Goal: Task Accomplishment & Management: Manage account settings

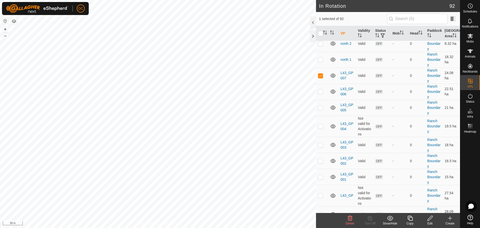
scroll to position [475, 0]
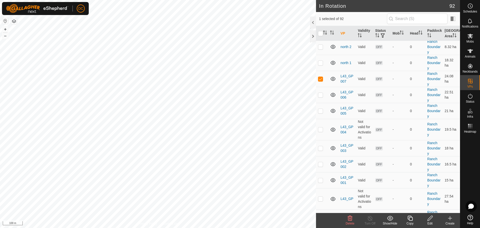
click at [410, 219] on icon at bounding box center [410, 218] width 6 height 6
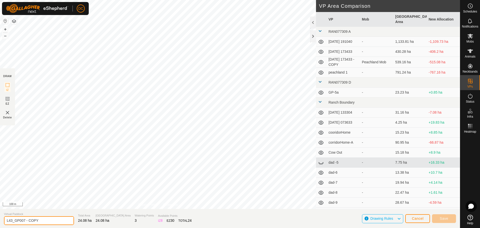
click at [47, 219] on input "L43_GP007 - COPY" at bounding box center [39, 220] width 70 height 9
type input "L43_GP008"
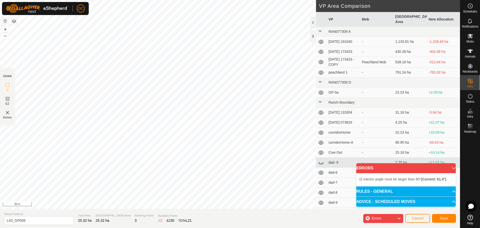
click at [240, 88] on div "IZ interior angle must be larger than 80° (Current: 61.4°) . + – ⇧ i 50 m" at bounding box center [158, 104] width 316 height 209
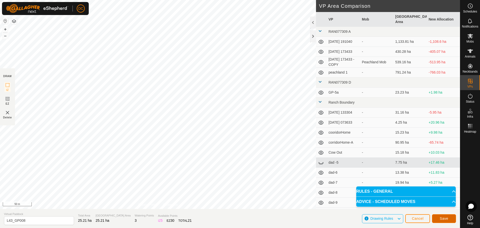
click at [441, 217] on span "Save" at bounding box center [444, 218] width 9 height 4
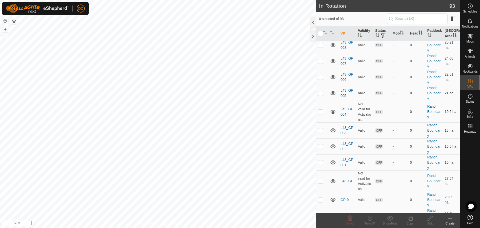
scroll to position [500, 0]
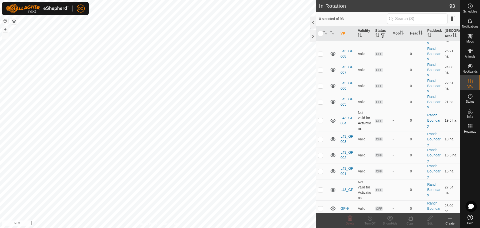
drag, startPoint x: 322, startPoint y: 70, endPoint x: 323, endPoint y: 73, distance: 2.5
click at [322, 56] on p-checkbox at bounding box center [320, 54] width 5 height 4
checkbox input "true"
click at [433, 218] on icon at bounding box center [430, 218] width 6 height 6
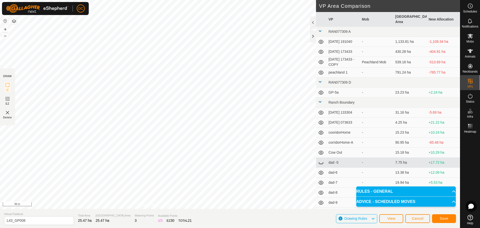
click at [441, 214] on div "Save" at bounding box center [444, 218] width 24 height 12
click at [444, 217] on span "Save" at bounding box center [444, 218] width 9 height 4
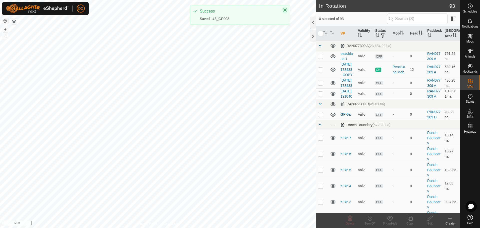
click at [285, 10] on icon "Close" at bounding box center [285, 10] width 3 height 3
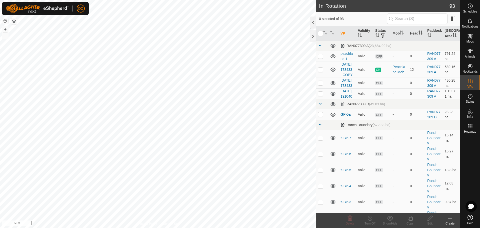
checkbox input "true"
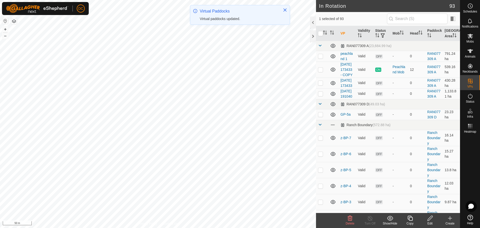
click at [413, 218] on icon at bounding box center [410, 218] width 5 height 5
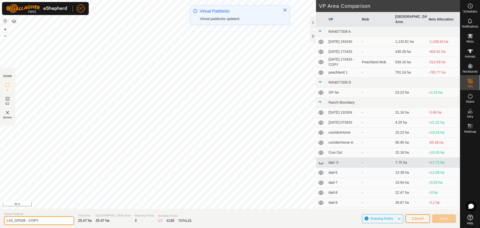
click at [45, 221] on input "L43_GP008 - COPY" at bounding box center [39, 220] width 70 height 9
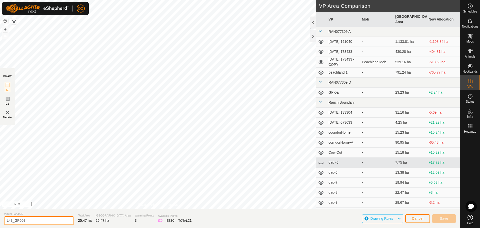
type input "L43_GP009"
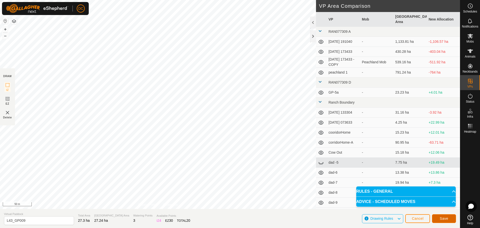
click at [444, 219] on span "Save" at bounding box center [444, 218] width 9 height 4
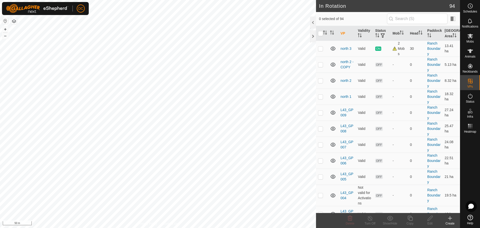
scroll to position [450, 0]
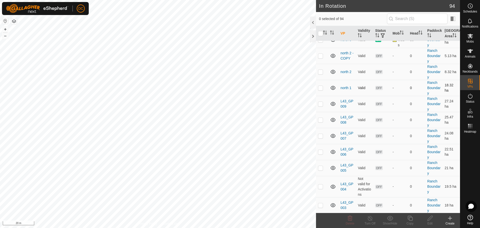
checkbox input "true"
click at [431, 220] on icon at bounding box center [430, 218] width 6 height 6
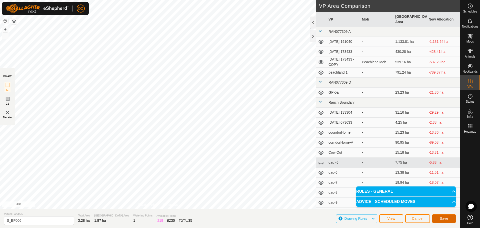
click at [440, 218] on span "Save" at bounding box center [444, 218] width 9 height 4
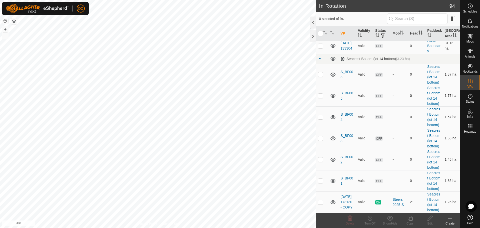
scroll to position [1406, 0]
click at [320, 76] on p-checkbox at bounding box center [320, 74] width 5 height 4
checkbox input "true"
click at [411, 219] on icon at bounding box center [410, 218] width 6 height 6
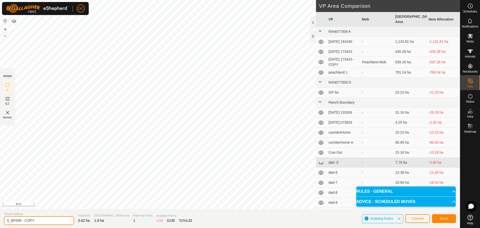
click at [44, 221] on input "S_BF006 - COPY" at bounding box center [39, 220] width 70 height 9
type input "S_BF007"
click at [448, 219] on span "Save" at bounding box center [444, 218] width 9 height 4
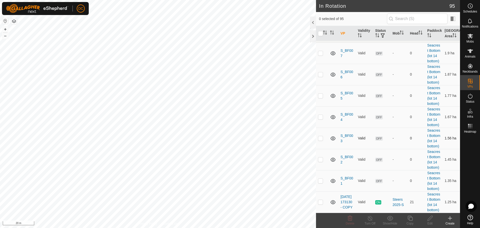
scroll to position [1433, 0]
checkbox input "true"
click at [410, 216] on icon at bounding box center [410, 218] width 5 height 5
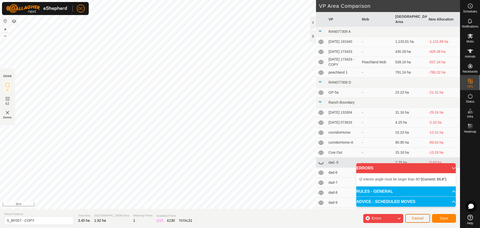
click at [421, 215] on button "Cancel" at bounding box center [417, 218] width 25 height 9
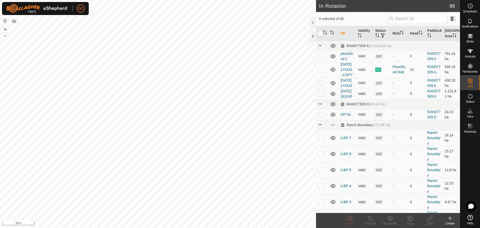
checkbox input "true"
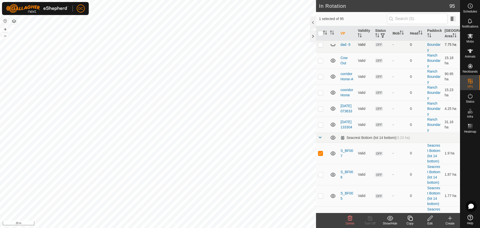
scroll to position [1400, 0]
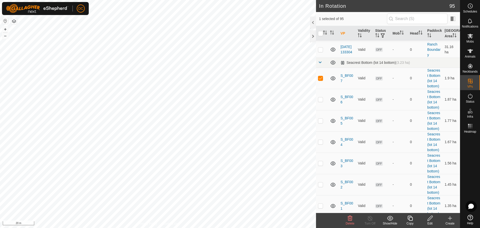
click at [411, 217] on icon at bounding box center [410, 218] width 5 height 5
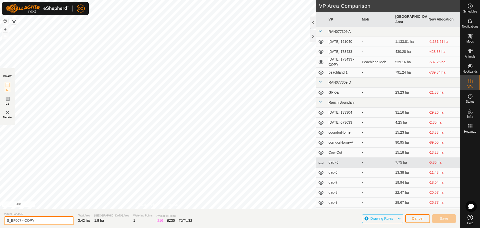
click at [37, 220] on input "S_BF007 - COPY" at bounding box center [39, 220] width 70 height 9
type input "S_BF008"
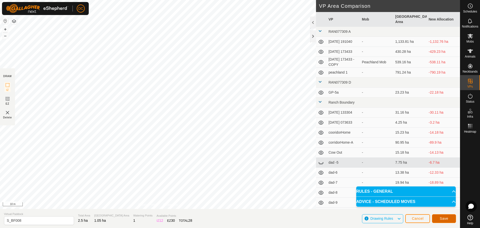
click at [443, 220] on span "Save" at bounding box center [444, 218] width 9 height 4
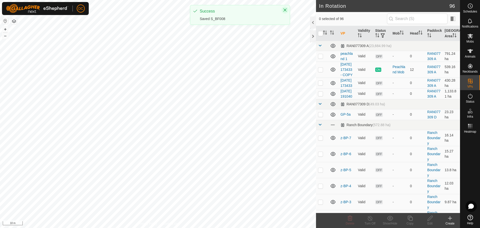
click at [286, 9] on icon "Close" at bounding box center [285, 10] width 3 height 3
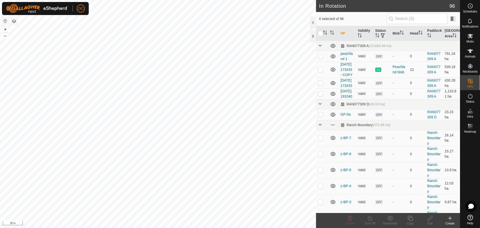
click at [343, 34] on th "VP" at bounding box center [347, 33] width 17 height 15
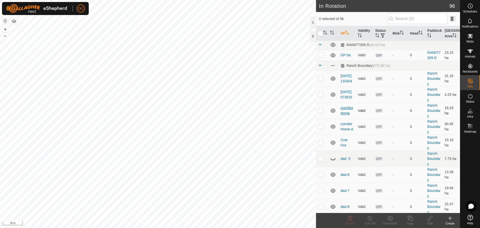
scroll to position [34, 0]
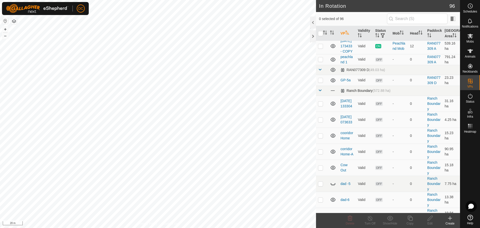
click at [320, 92] on span at bounding box center [320, 90] width 4 height 4
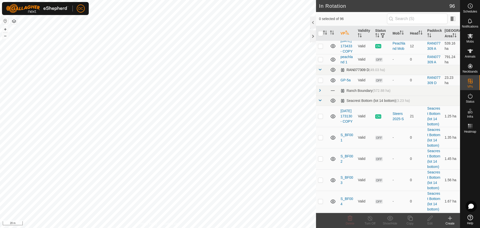
click at [321, 72] on span at bounding box center [320, 70] width 4 height 4
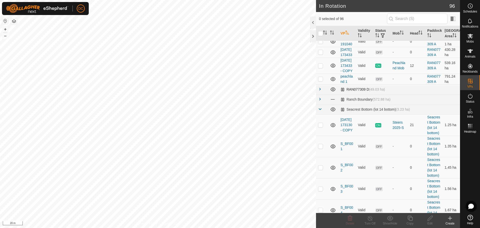
scroll to position [0, 0]
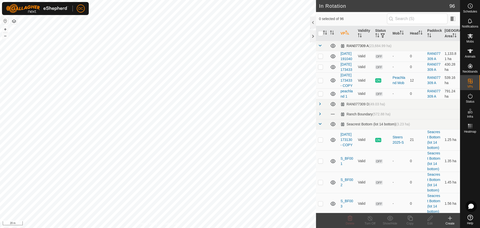
click at [319, 46] on span at bounding box center [320, 46] width 4 height 4
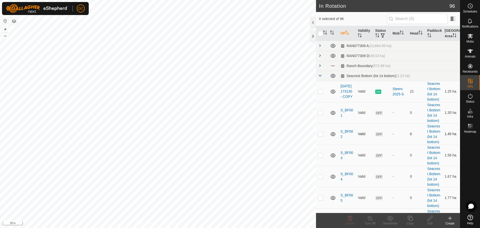
scroll to position [107, 0]
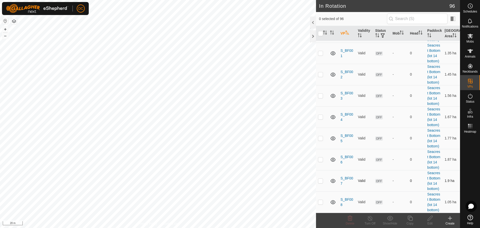
click at [321, 179] on p-checkbox at bounding box center [320, 181] width 5 height 4
checkbox input "true"
click at [322, 200] on p-checkbox at bounding box center [320, 202] width 5 height 4
click at [321, 200] on p-checkbox at bounding box center [320, 202] width 5 height 4
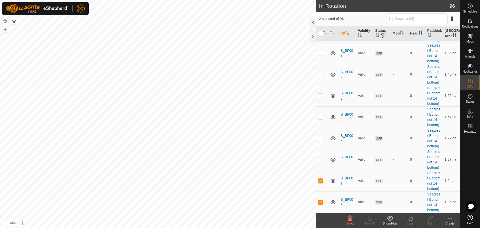
click at [321, 200] on p-checkbox at bounding box center [320, 202] width 5 height 4
checkbox input "false"
click at [320, 179] on p-checkbox at bounding box center [320, 181] width 5 height 4
checkbox input "false"
click at [320, 201] on p-checkbox at bounding box center [320, 202] width 5 height 4
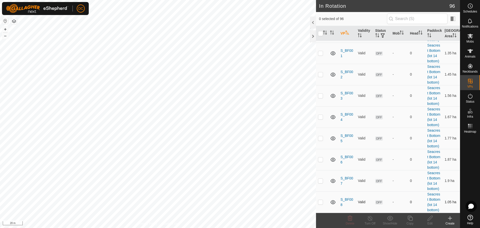
checkbox input "true"
click at [414, 217] on copy-svg-icon at bounding box center [410, 218] width 20 height 6
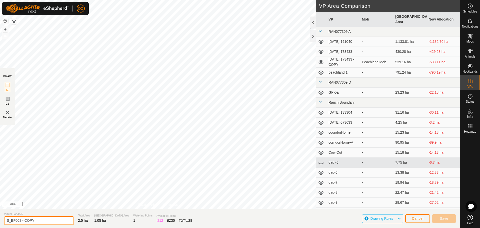
click at [39, 221] on input "S_BF008 - COPY" at bounding box center [39, 220] width 70 height 9
type input "S_BF009"
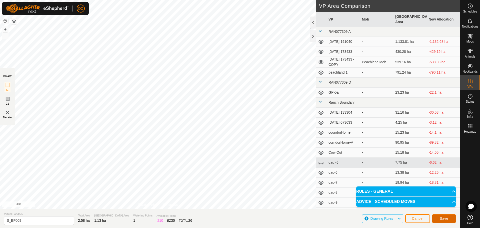
click at [446, 219] on span "Save" at bounding box center [444, 218] width 9 height 4
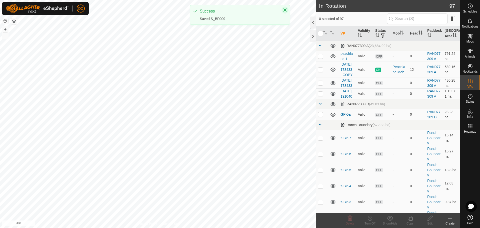
click at [285, 10] on icon "Close" at bounding box center [285, 10] width 3 height 3
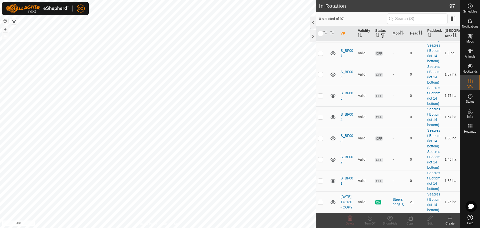
scroll to position [1411, 0]
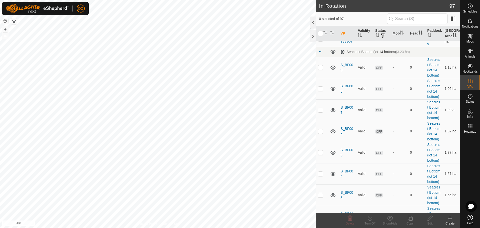
checkbox input "true"
click at [413, 220] on icon at bounding box center [410, 218] width 5 height 5
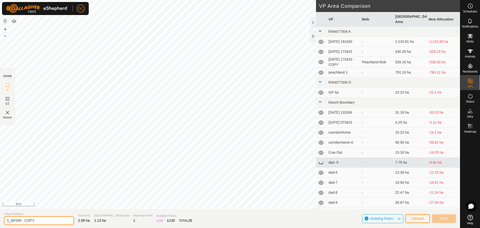
click at [39, 220] on input "S_BF009 - COPY" at bounding box center [39, 220] width 70 height 9
type input "S_BF010"
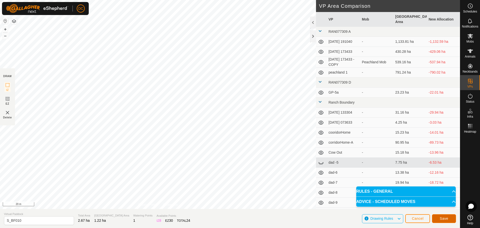
click at [446, 219] on span "Save" at bounding box center [444, 218] width 9 height 4
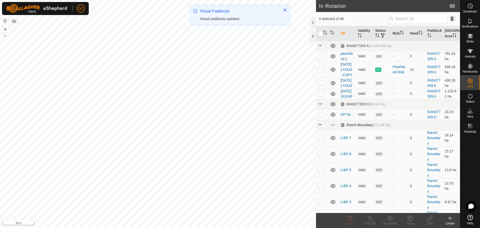
click at [319, 127] on span at bounding box center [320, 125] width 4 height 4
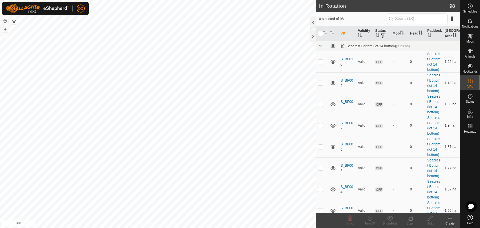
scroll to position [85, 0]
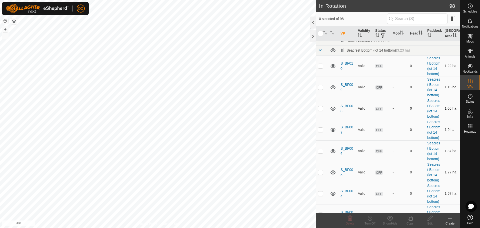
checkbox input "true"
click at [410, 218] on icon at bounding box center [410, 218] width 6 height 6
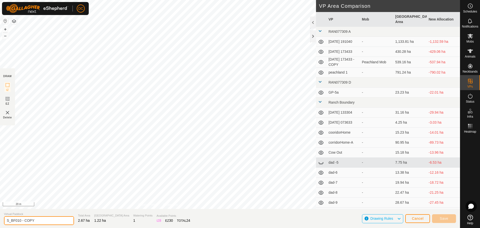
click at [46, 220] on input "S_BF010 - COPY" at bounding box center [39, 220] width 70 height 9
type input "S_BF011"
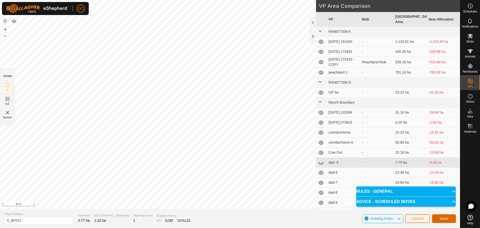
click at [443, 218] on span "Save" at bounding box center [444, 218] width 9 height 4
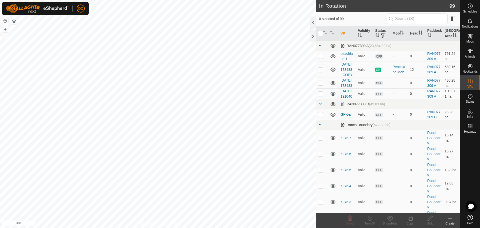
click at [320, 127] on span at bounding box center [320, 125] width 4 height 4
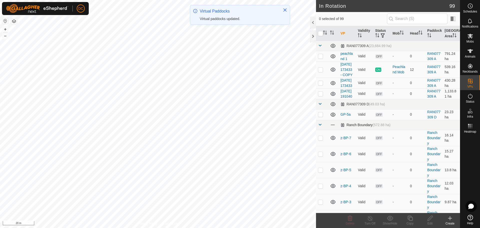
click at [320, 127] on span at bounding box center [320, 125] width 4 height 4
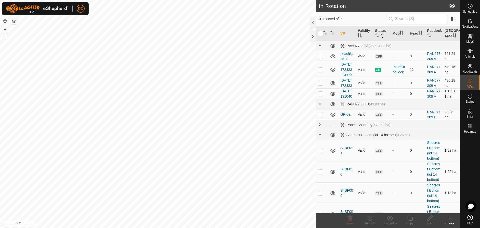
checkbox input "true"
click at [408, 218] on icon at bounding box center [410, 218] width 6 height 6
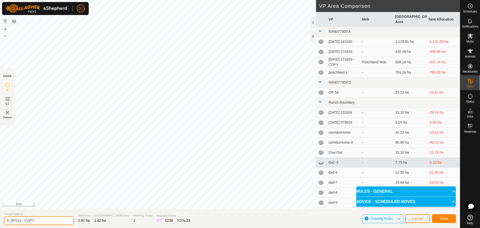
click at [43, 220] on input "S_BF011 - COPY" at bounding box center [39, 220] width 70 height 9
type input "S_BF012"
click at [442, 217] on span "Save" at bounding box center [444, 218] width 9 height 4
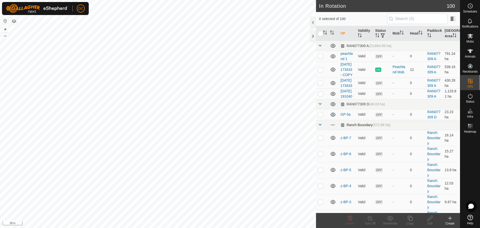
click at [323, 130] on td at bounding box center [322, 125] width 12 height 10
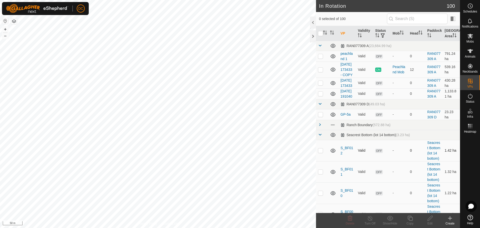
click at [320, 152] on p-checkbox at bounding box center [320, 150] width 5 height 4
checkbox input "true"
click at [411, 218] on icon at bounding box center [410, 218] width 6 height 6
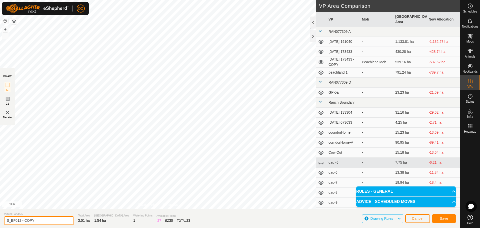
click at [41, 221] on input "S_BF012 - COPY" at bounding box center [39, 220] width 70 height 9
type input "S_BF013"
click at [443, 217] on span "Save" at bounding box center [444, 218] width 9 height 4
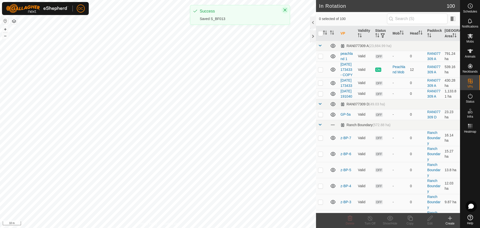
click at [286, 9] on icon "Close" at bounding box center [285, 10] width 4 height 4
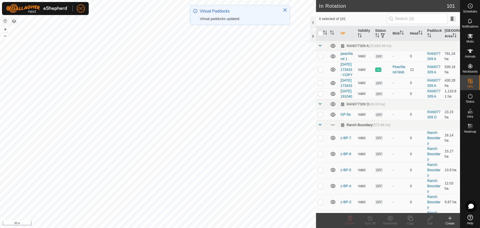
click at [321, 127] on span at bounding box center [320, 125] width 4 height 4
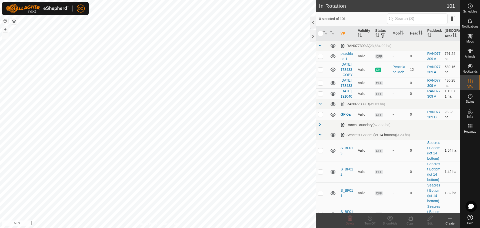
click at [320, 152] on p-checkbox at bounding box center [320, 150] width 5 height 4
checkbox input "true"
click at [412, 219] on icon at bounding box center [410, 218] width 6 height 6
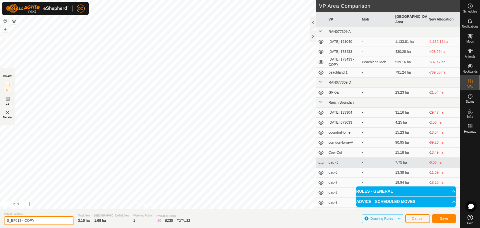
click at [40, 222] on input "S_BF013 - COPY" at bounding box center [39, 220] width 70 height 9
type input "S_BF014"
click at [447, 218] on span "Save" at bounding box center [444, 218] width 9 height 4
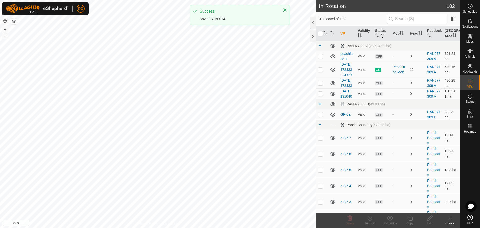
click at [320, 127] on span at bounding box center [320, 125] width 4 height 4
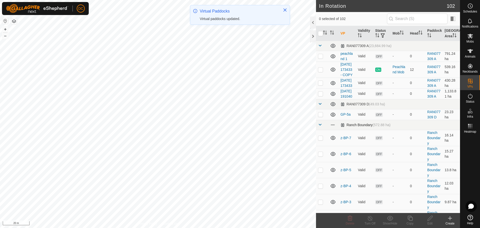
click at [318, 127] on span at bounding box center [320, 125] width 4 height 4
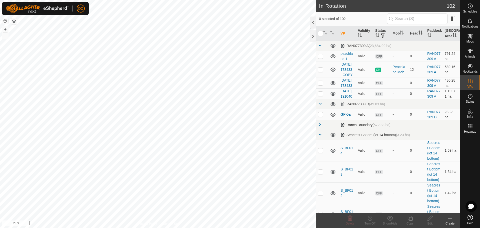
checkbox input "true"
click at [410, 218] on icon at bounding box center [410, 218] width 6 height 6
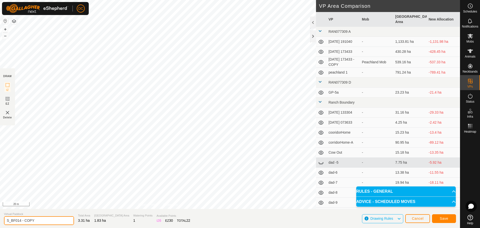
click at [45, 220] on input "S_BF014 - COPY" at bounding box center [39, 220] width 70 height 9
type input "S_BF015"
click at [448, 218] on button "Save" at bounding box center [444, 218] width 24 height 9
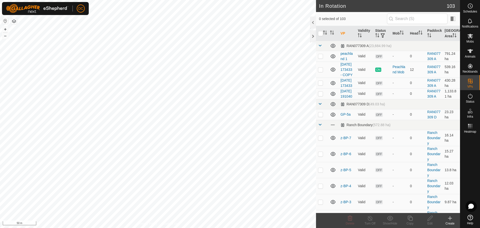
checkbox input "true"
click at [411, 219] on icon at bounding box center [410, 218] width 6 height 6
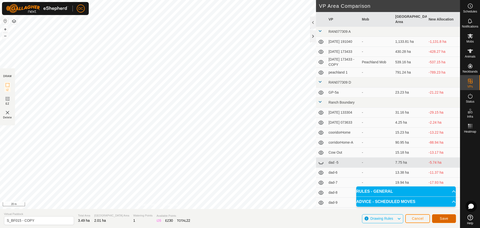
click at [445, 221] on button "Save" at bounding box center [444, 218] width 24 height 9
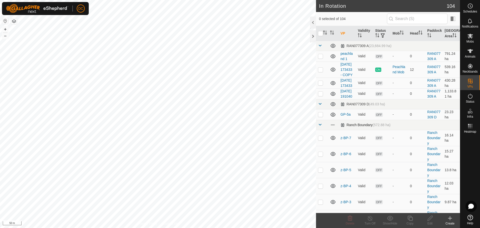
click at [319, 127] on span at bounding box center [320, 125] width 4 height 4
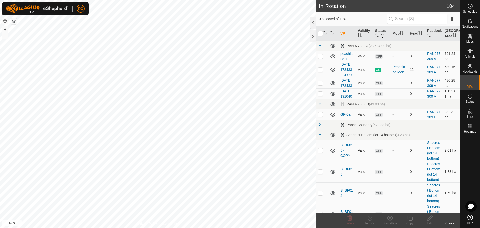
click at [345, 158] on link "S_BF015 - COPY" at bounding box center [347, 150] width 13 height 15
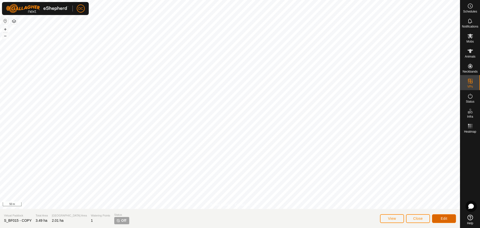
click at [447, 217] on span "Edit" at bounding box center [444, 218] width 7 height 4
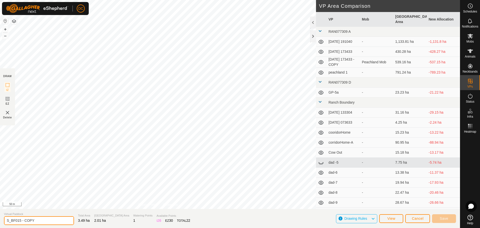
click at [47, 220] on input "S_BF015 - COPY" at bounding box center [39, 220] width 70 height 9
type input "S_BF016"
click at [444, 220] on span "Save" at bounding box center [444, 218] width 9 height 4
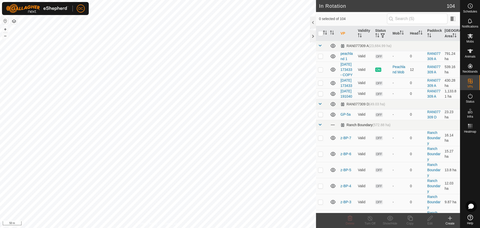
click at [321, 130] on td at bounding box center [322, 125] width 12 height 10
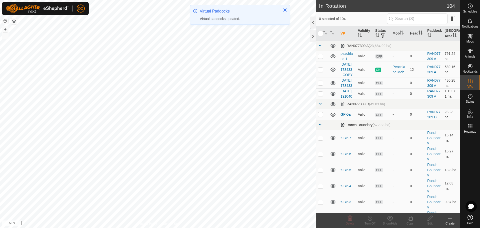
click at [320, 127] on span at bounding box center [320, 125] width 4 height 4
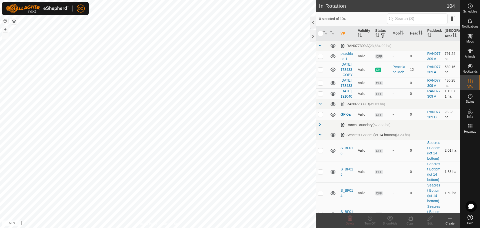
click at [322, 152] on p-checkbox at bounding box center [320, 150] width 5 height 4
checkbox input "true"
click at [412, 218] on icon at bounding box center [410, 218] width 6 height 6
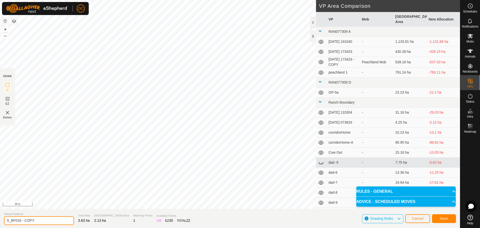
click at [51, 219] on input "S_BF016 - COPY" at bounding box center [39, 220] width 70 height 9
type input "S_BF017"
click at [446, 218] on span "Save" at bounding box center [444, 218] width 9 height 4
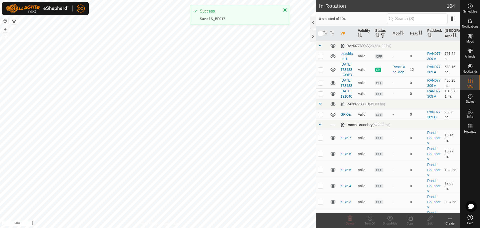
click at [322, 127] on span at bounding box center [320, 125] width 4 height 4
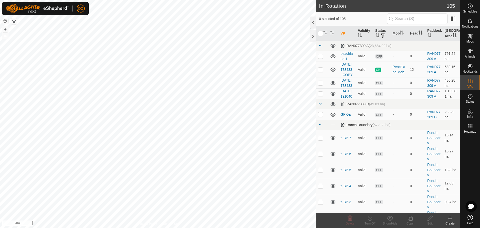
click at [321, 127] on span at bounding box center [320, 125] width 4 height 4
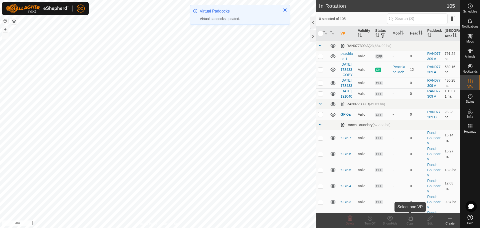
checkbox input "true"
click at [411, 221] on icon at bounding box center [410, 218] width 5 height 5
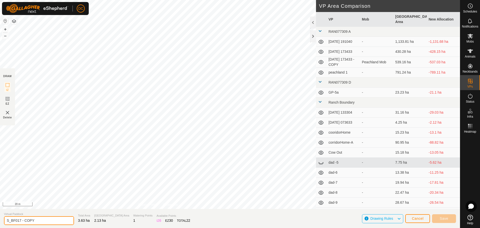
click at [34, 217] on input "S_BF017 - COPY" at bounding box center [39, 220] width 70 height 9
type input "S_BF018"
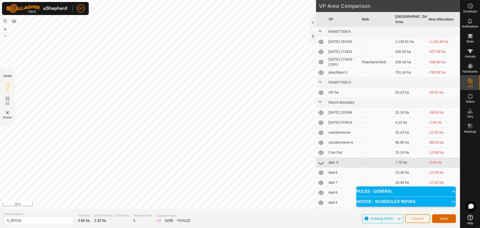
click at [443, 219] on span "Save" at bounding box center [444, 218] width 9 height 4
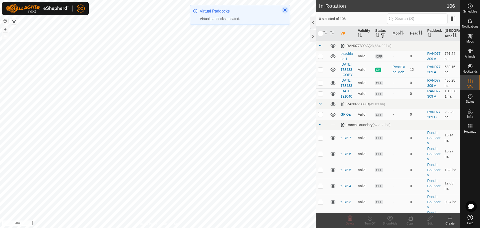
click at [286, 10] on icon "Close" at bounding box center [285, 10] width 3 height 3
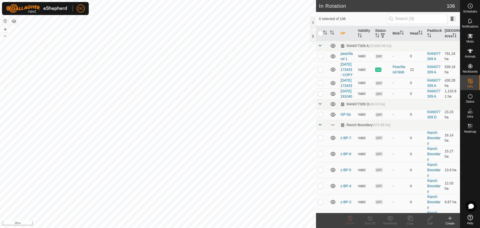
checkbox input "true"
click at [430, 220] on icon at bounding box center [430, 218] width 5 height 5
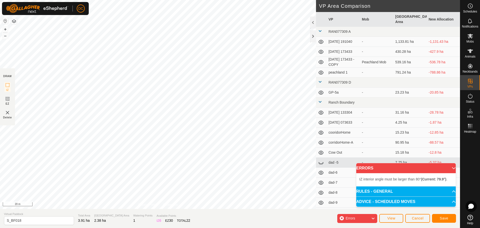
click at [101, 70] on div "IZ interior angle must be larger than 80° (Current: 79.9°) . + – ⇧ i 20 m" at bounding box center [158, 104] width 316 height 209
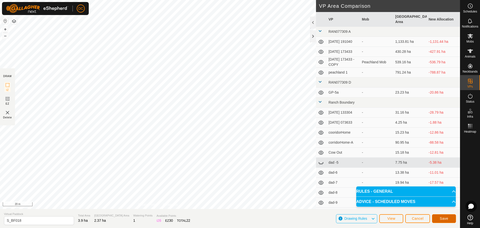
click at [446, 219] on span "Save" at bounding box center [444, 218] width 9 height 4
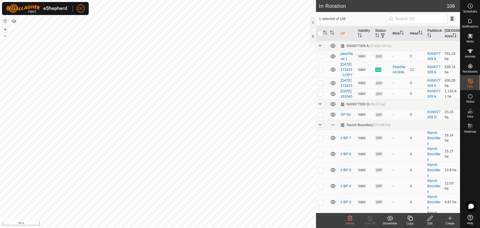
checkbox input "false"
checkbox input "true"
click at [321, 127] on span at bounding box center [320, 125] width 4 height 4
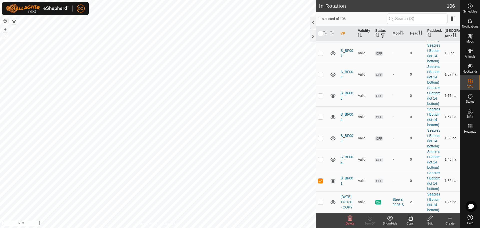
scroll to position [447, 0]
drag, startPoint x: 470, startPoint y: 9, endPoint x: 474, endPoint y: 7, distance: 4.1
click at [474, 7] on es-schedule-vp-svg-icon at bounding box center [470, 6] width 9 height 8
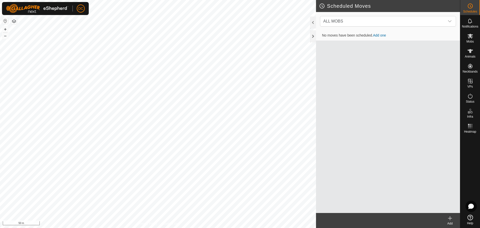
click at [380, 35] on link "Add one" at bounding box center [379, 35] width 13 height 4
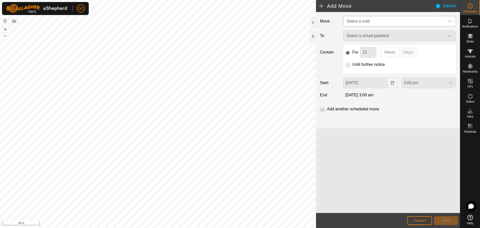
click at [370, 20] on span "Select a mob" at bounding box center [395, 21] width 100 height 10
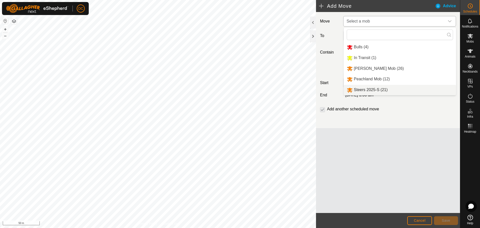
click at [376, 88] on li "Steers 2025-S (21)" at bounding box center [400, 90] width 112 height 10
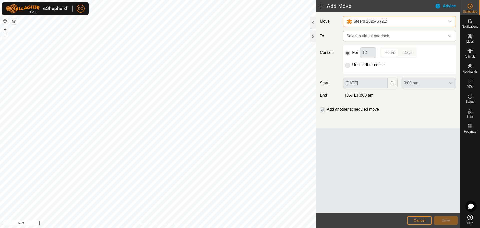
click at [385, 36] on span "Select a virtual paddock" at bounding box center [395, 36] width 100 height 10
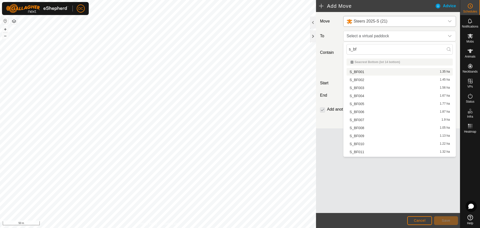
type input "s_bf"
click at [367, 71] on li "S_BF001 1.35 ha" at bounding box center [400, 72] width 106 height 8
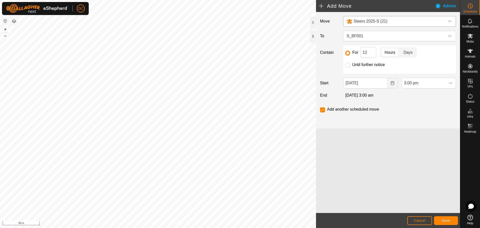
click at [408, 52] on p-togglebutton "Days" at bounding box center [408, 52] width 17 height 11
drag, startPoint x: 369, startPoint y: 52, endPoint x: 359, endPoint y: 54, distance: 10.2
click at [359, 54] on div "For 12 Hours Days" at bounding box center [399, 52] width 109 height 11
type input "1"
click at [394, 84] on icon "Choose Date" at bounding box center [393, 83] width 4 height 4
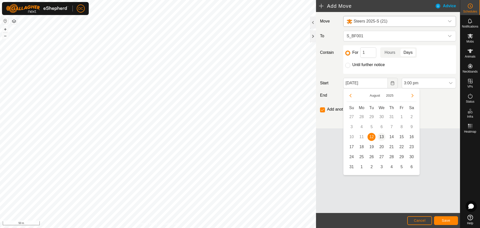
click at [383, 138] on span "13" at bounding box center [382, 137] width 8 height 8
type input "[DATE]"
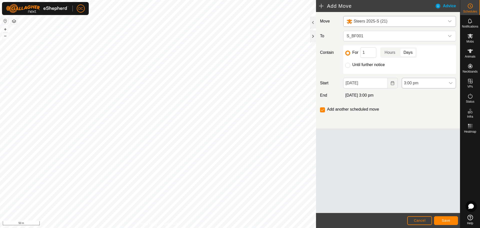
click at [434, 83] on span "3:00 pm" at bounding box center [424, 83] width 44 height 10
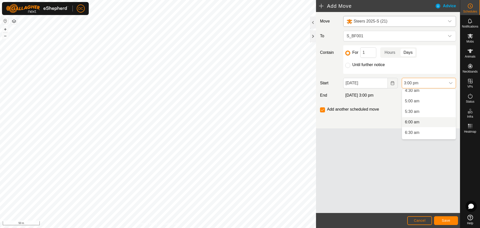
click at [422, 121] on li "6:00 am" at bounding box center [429, 122] width 54 height 10
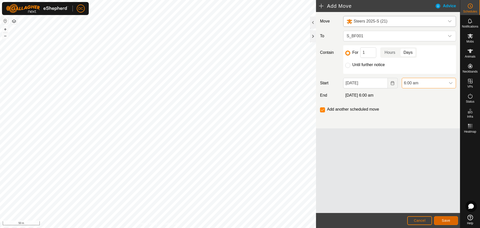
click at [446, 220] on span "Save" at bounding box center [446, 220] width 9 height 4
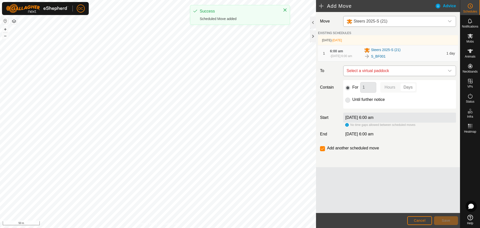
click at [394, 73] on span "Select a virtual paddock" at bounding box center [395, 71] width 100 height 10
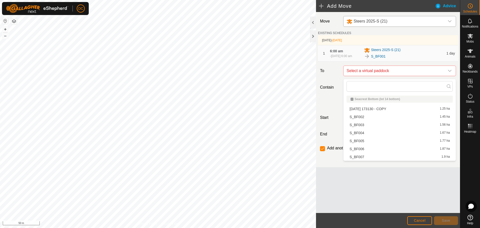
click at [370, 116] on li "S_BF002 1.45 ha" at bounding box center [400, 117] width 106 height 8
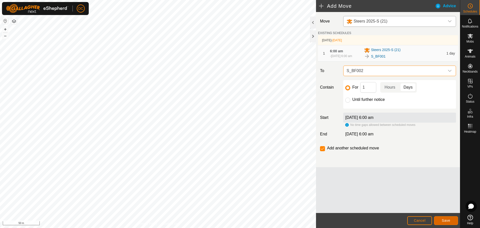
click at [447, 220] on span "Save" at bounding box center [446, 220] width 9 height 4
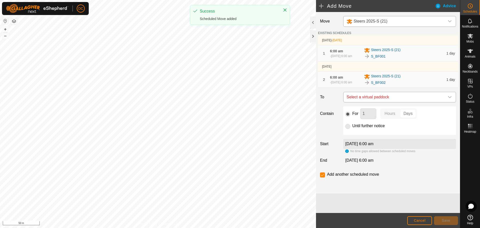
click at [376, 102] on span "Select a virtual paddock" at bounding box center [395, 97] width 100 height 10
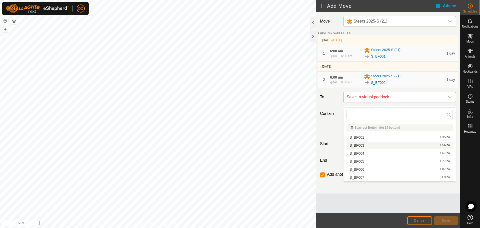
click at [374, 145] on li "S_BF003 1.56 ha" at bounding box center [400, 146] width 106 height 8
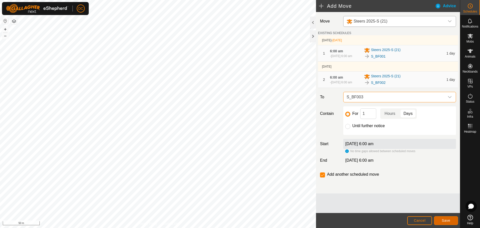
click at [443, 220] on span "Save" at bounding box center [446, 220] width 9 height 4
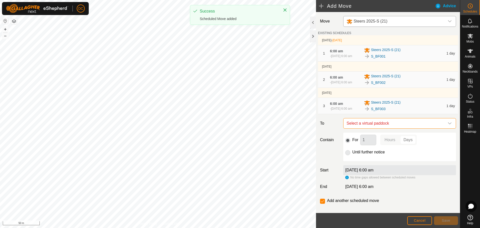
click at [387, 128] on span "Select a virtual paddock" at bounding box center [395, 123] width 100 height 10
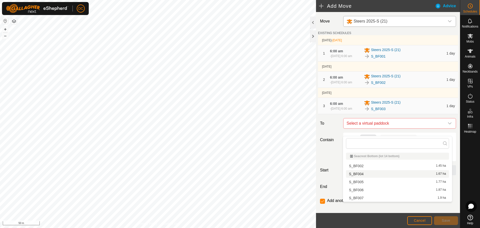
click at [372, 173] on li "S_BF004 1.67 ha" at bounding box center [397, 174] width 103 height 8
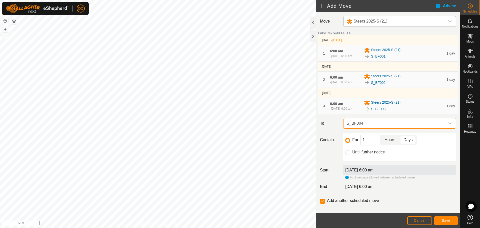
scroll to position [14, 0]
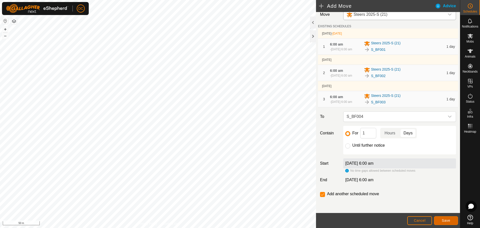
click at [445, 221] on span "Save" at bounding box center [446, 220] width 9 height 4
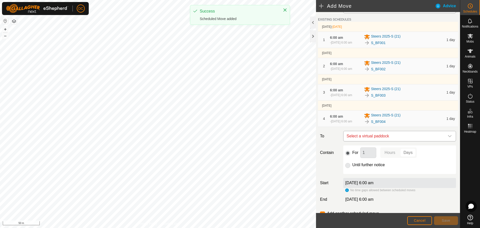
click at [393, 141] on span "Select a virtual paddock" at bounding box center [395, 136] width 100 height 10
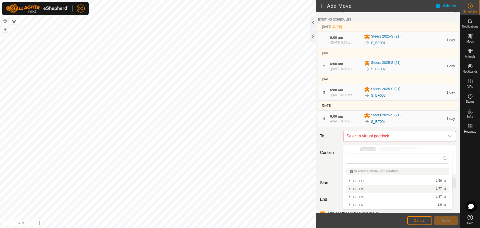
click at [377, 188] on li "S_BF005 1.77 ha" at bounding box center [397, 189] width 103 height 8
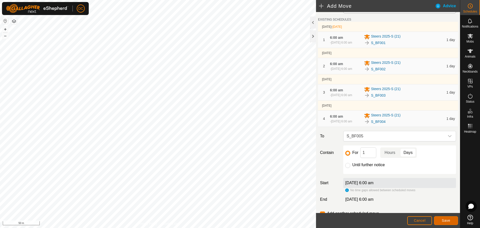
click at [446, 219] on span "Save" at bounding box center [446, 220] width 9 height 4
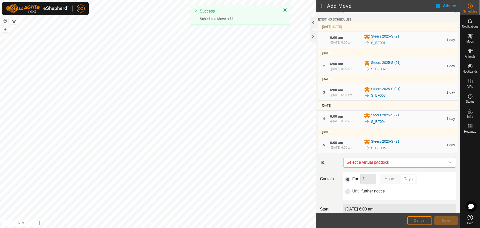
click at [381, 167] on span "Select a virtual paddock" at bounding box center [395, 162] width 100 height 10
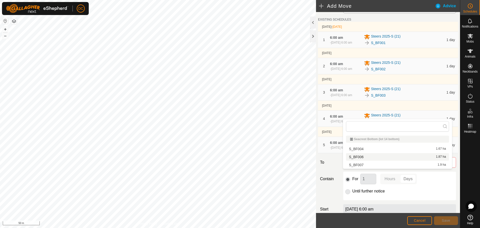
click at [374, 156] on li "S_BF006 1.87 ha" at bounding box center [397, 157] width 103 height 8
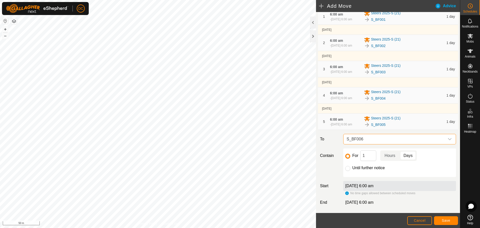
scroll to position [71, 0]
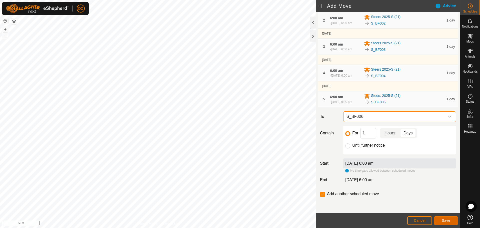
click at [445, 220] on span "Save" at bounding box center [446, 220] width 9 height 4
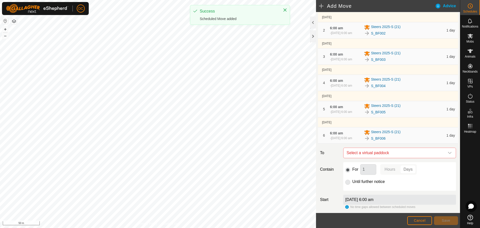
scroll to position [99, 0]
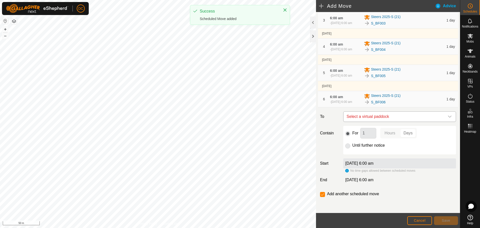
click at [399, 116] on span "Select a virtual paddock" at bounding box center [395, 117] width 100 height 10
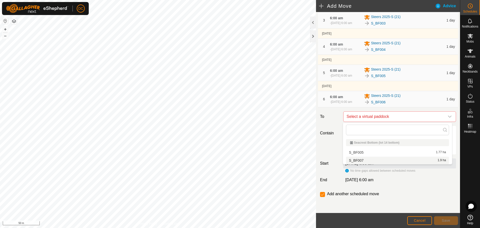
click at [386, 160] on li "S_BF007 1.9 ha" at bounding box center [397, 161] width 103 height 8
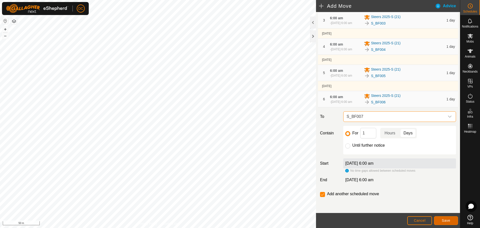
click at [446, 220] on span "Save" at bounding box center [446, 220] width 9 height 4
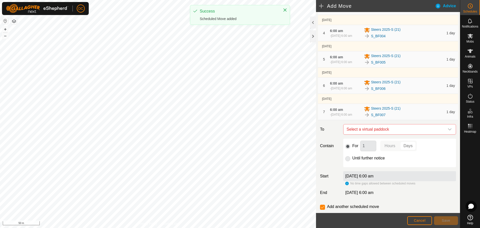
scroll to position [100, 0]
click at [395, 133] on span "Select a virtual paddock" at bounding box center [395, 128] width 100 height 10
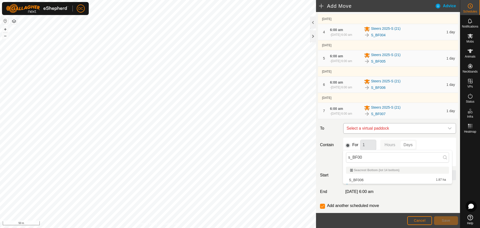
type input "s_BF008"
drag, startPoint x: 382, startPoint y: 157, endPoint x: 327, endPoint y: 160, distance: 55.3
click at [340, 158] on body "DC Schedules Notifications Mobs Animals Neckbands VPs Status Infra Heatmap Help…" at bounding box center [240, 114] width 480 height 228
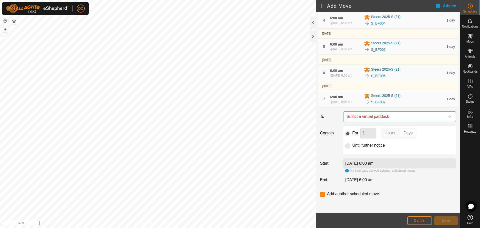
scroll to position [128, 0]
click at [323, 195] on input "checkbox" at bounding box center [322, 194] width 5 height 5
checkbox input "false"
click at [417, 219] on span "Cancel" at bounding box center [420, 220] width 12 height 4
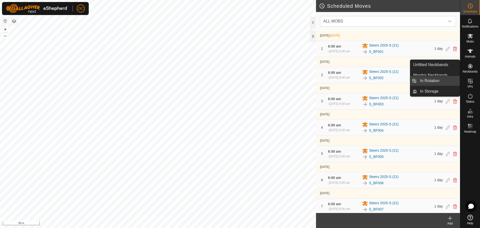
click at [444, 81] on link "In Rotation" at bounding box center [438, 81] width 43 height 10
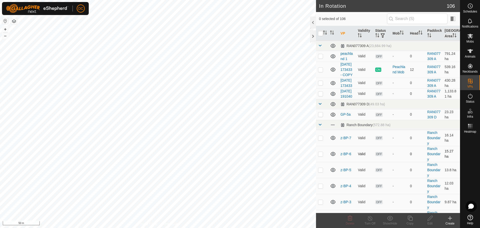
checkbox input "true"
click at [319, 127] on span at bounding box center [320, 125] width 4 height 4
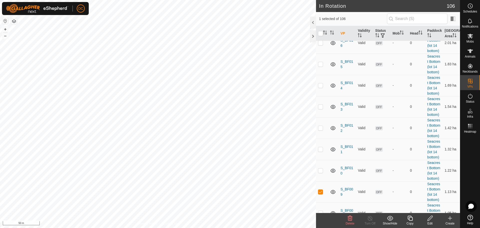
scroll to position [275, 0]
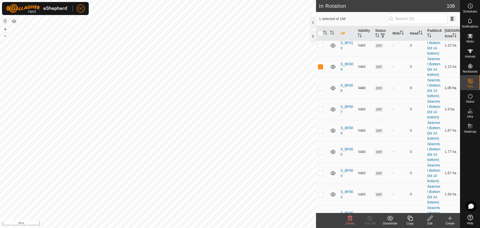
click at [321, 90] on p-checkbox at bounding box center [320, 88] width 5 height 4
checkbox input "true"
click at [321, 69] on p-checkbox at bounding box center [320, 67] width 5 height 4
checkbox input "false"
click at [321, 90] on p-checkbox at bounding box center [320, 88] width 5 height 4
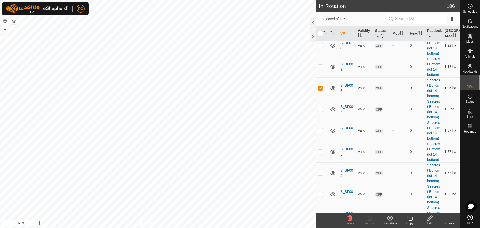
checkbox input "false"
click at [321, 111] on p-checkbox at bounding box center [320, 109] width 5 height 4
checkbox input "true"
click at [320, 90] on p-checkbox at bounding box center [320, 88] width 5 height 4
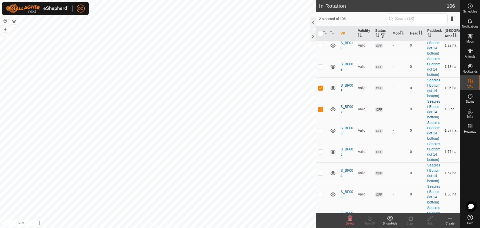
checkbox input "false"
click at [320, 111] on p-checkbox at bounding box center [320, 109] width 5 height 4
checkbox input "false"
click at [470, 7] on icon at bounding box center [470, 6] width 6 height 6
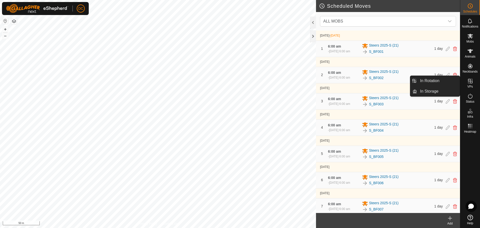
click at [442, 80] on link "In Rotation" at bounding box center [438, 81] width 43 height 10
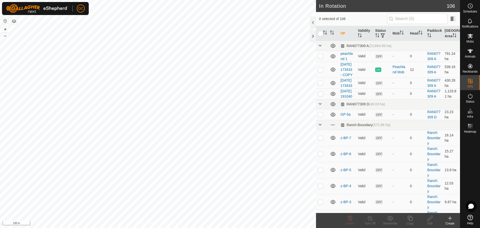
checkbox input "true"
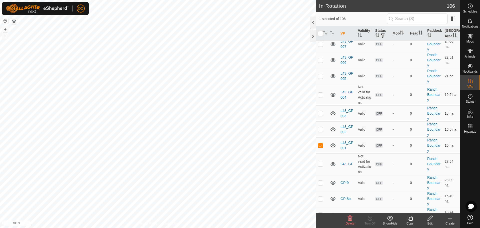
scroll to position [575, 0]
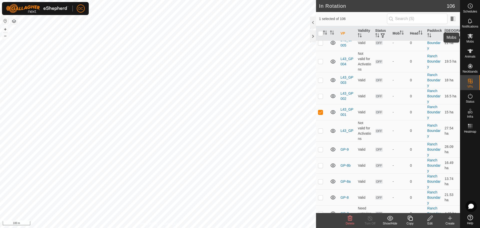
click at [469, 35] on icon at bounding box center [471, 36] width 6 height 5
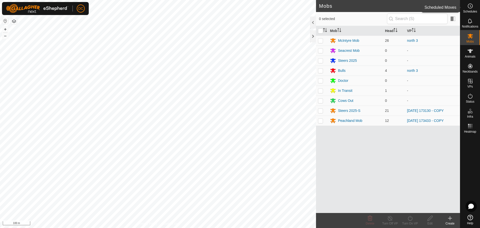
click at [471, 8] on circle at bounding box center [470, 6] width 5 height 5
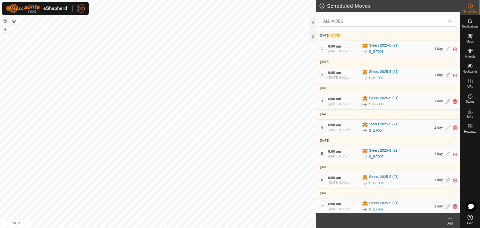
click at [452, 219] on icon at bounding box center [450, 218] width 6 height 6
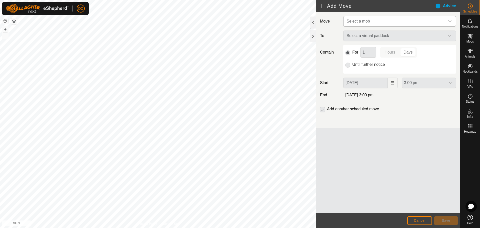
click at [385, 21] on span "Select a mob" at bounding box center [395, 21] width 100 height 10
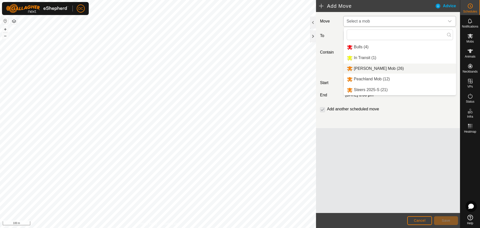
click at [389, 68] on li "[PERSON_NAME] Mob (26)" at bounding box center [400, 69] width 112 height 10
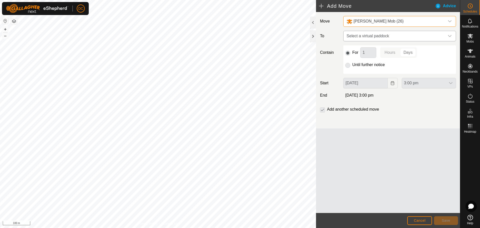
click at [368, 36] on span "Select a virtual paddock" at bounding box center [395, 36] width 100 height 10
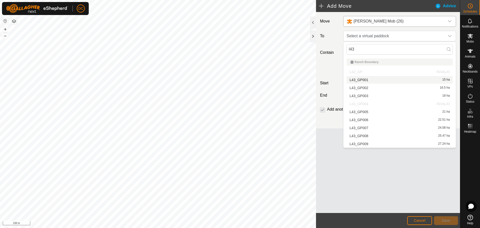
type input "l43"
click at [368, 80] on li "L43_GP001 15 ha" at bounding box center [400, 80] width 106 height 8
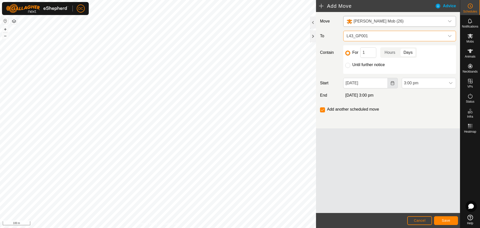
click at [393, 84] on icon "Choose Date" at bounding box center [393, 83] width 4 height 4
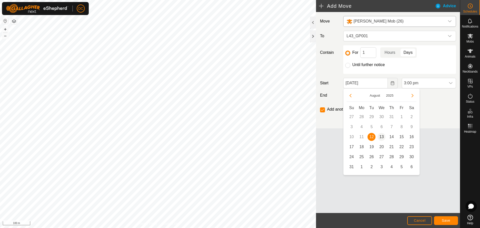
click at [382, 137] on span "13" at bounding box center [382, 137] width 8 height 8
type input "[DATE]"
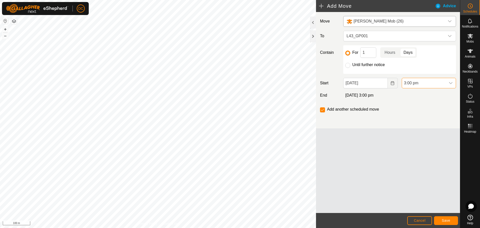
click at [431, 82] on span "3:00 pm" at bounding box center [424, 83] width 44 height 10
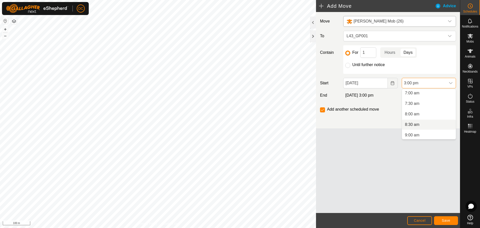
scroll to position [123, 0]
click at [420, 96] on li "6:00 am" at bounding box center [429, 97] width 54 height 10
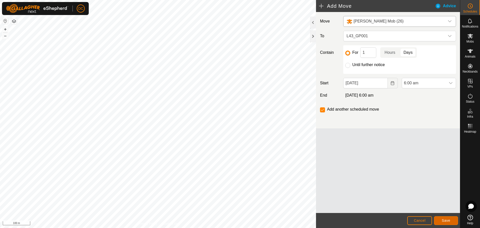
click at [445, 221] on span "Save" at bounding box center [446, 220] width 9 height 4
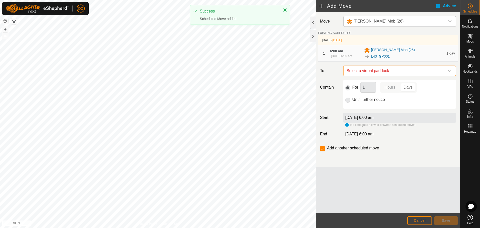
click at [388, 74] on span "Select a virtual paddock" at bounding box center [395, 71] width 100 height 10
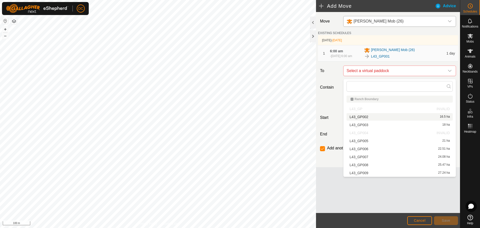
click at [377, 115] on li "L43_GP002 16.5 ha" at bounding box center [400, 117] width 106 height 8
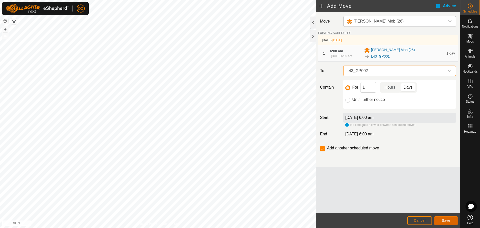
click at [447, 222] on button "Save" at bounding box center [446, 220] width 24 height 9
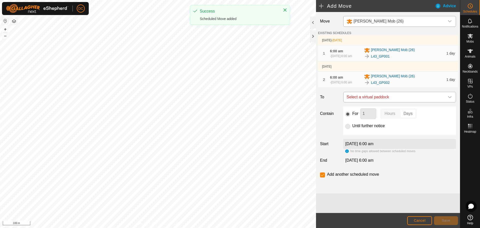
click at [382, 102] on span "Select a virtual paddock" at bounding box center [395, 97] width 100 height 10
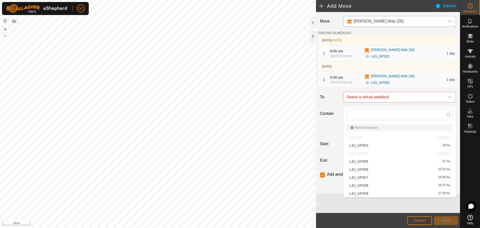
click at [381, 145] on li "L43_GP003 18 ha" at bounding box center [400, 146] width 106 height 8
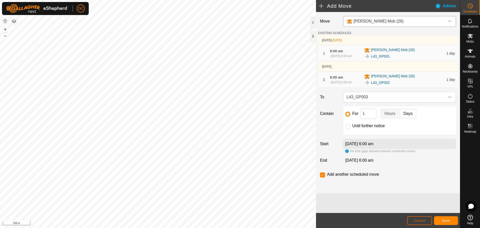
click at [418, 220] on span "Cancel" at bounding box center [420, 220] width 12 height 4
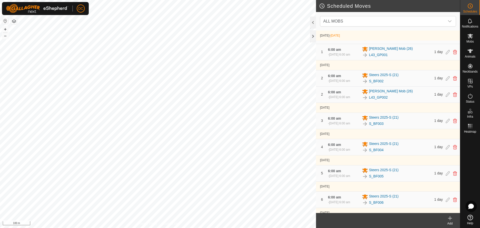
scroll to position [5, 0]
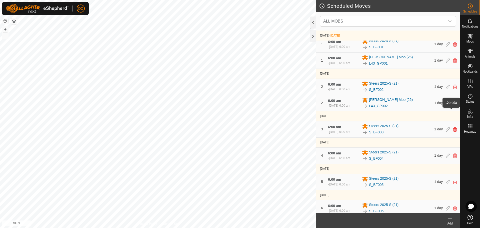
click at [453, 105] on icon at bounding box center [455, 103] width 4 height 5
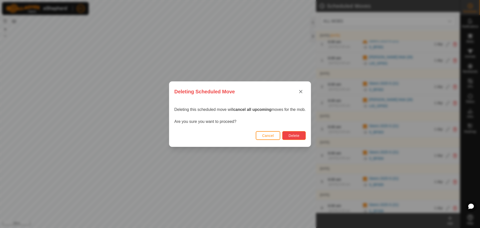
click at [296, 136] on span "Delete" at bounding box center [294, 136] width 11 height 4
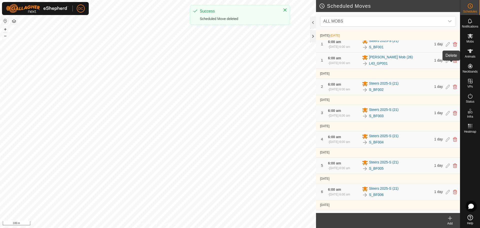
click at [453, 63] on icon at bounding box center [455, 60] width 4 height 5
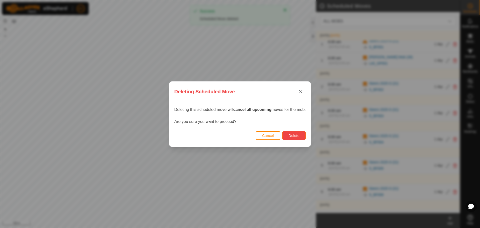
click at [291, 134] on span "Delete" at bounding box center [294, 136] width 11 height 4
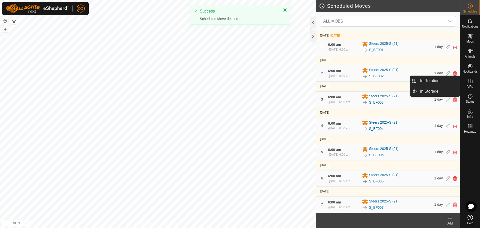
click at [436, 82] on link "In Rotation" at bounding box center [438, 81] width 43 height 10
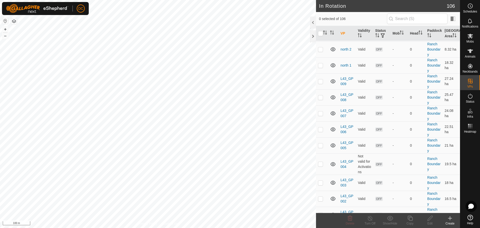
scroll to position [550, 0]
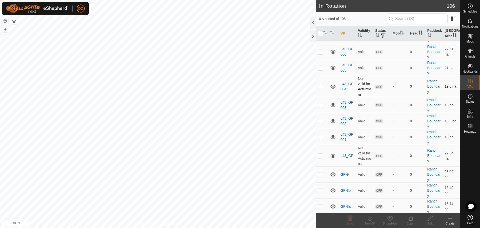
click at [321, 88] on p-checkbox at bounding box center [320, 86] width 5 height 4
checkbox input "true"
click at [431, 218] on icon at bounding box center [430, 218] width 6 height 6
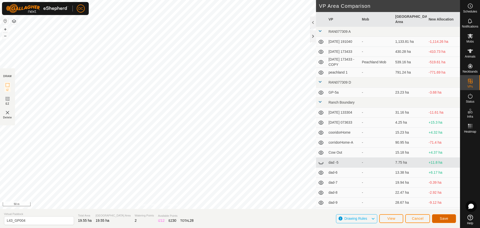
click at [443, 218] on span "Save" at bounding box center [444, 218] width 9 height 4
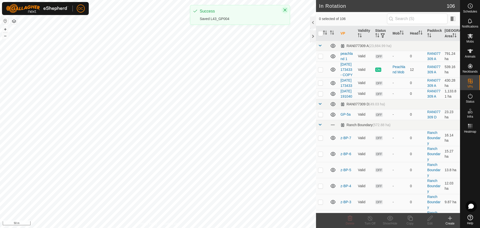
click at [285, 11] on icon "Close" at bounding box center [285, 10] width 4 height 4
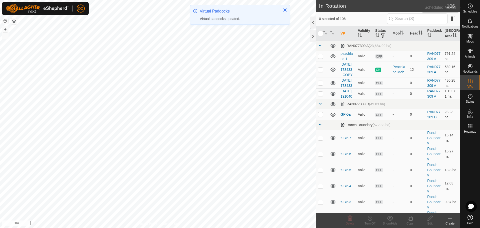
drag, startPoint x: 470, startPoint y: 10, endPoint x: 461, endPoint y: 15, distance: 10.4
click at [470, 10] on es-schedule-vp-svg-icon at bounding box center [470, 6] width 9 height 8
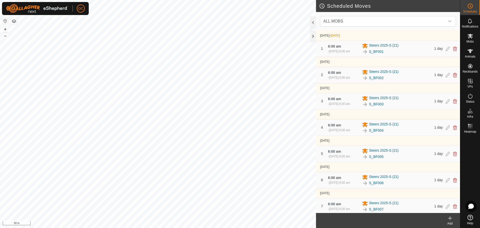
click at [451, 219] on icon at bounding box center [450, 218] width 6 height 6
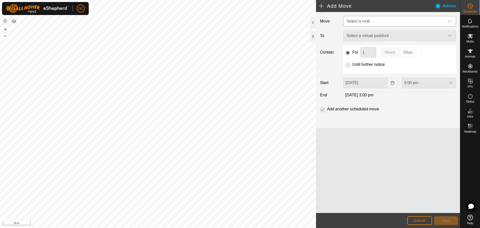
click at [381, 25] on span "Select a mob" at bounding box center [395, 21] width 100 height 10
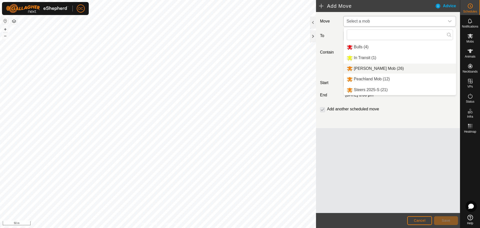
click at [382, 68] on li "[PERSON_NAME] Mob (26)" at bounding box center [400, 69] width 112 height 10
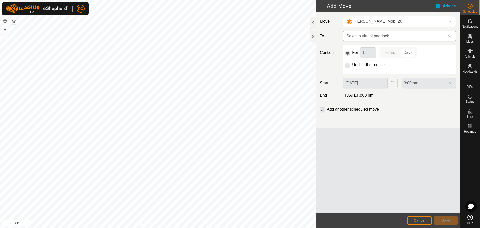
click at [377, 38] on span "Select a virtual paddock" at bounding box center [395, 36] width 100 height 10
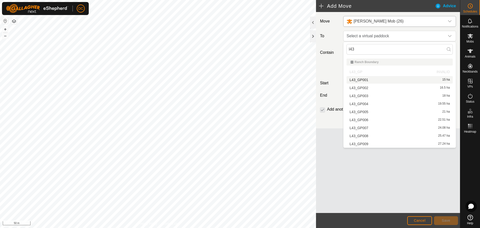
type input "l43"
click at [365, 78] on li "L43_GP001 15 ha" at bounding box center [400, 80] width 106 height 8
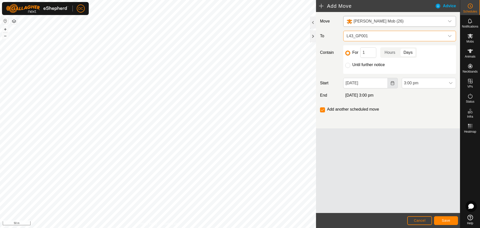
click at [391, 84] on icon "Choose Date" at bounding box center [393, 83] width 4 height 4
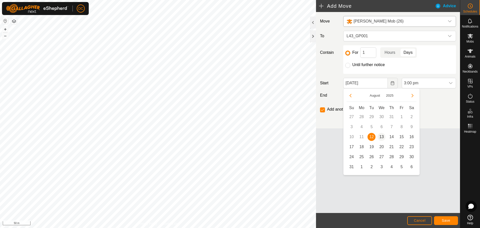
click at [381, 137] on span "13" at bounding box center [382, 137] width 8 height 8
type input "[DATE]"
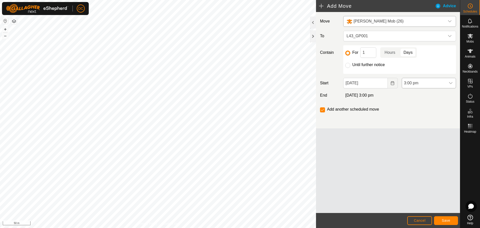
click at [436, 85] on span "3:00 pm" at bounding box center [424, 83] width 44 height 10
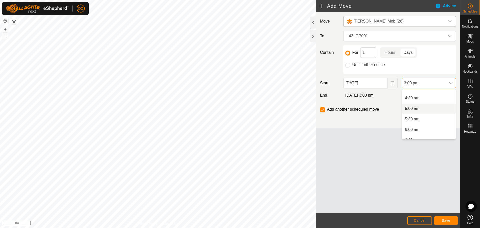
scroll to position [98, 0]
click at [418, 121] on li "6:00 am" at bounding box center [429, 122] width 54 height 10
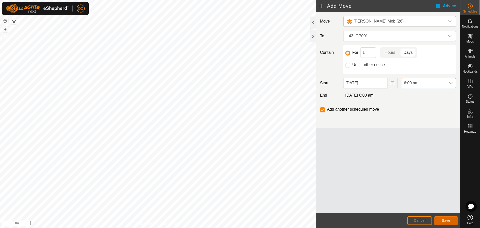
click at [446, 220] on span "Save" at bounding box center [446, 220] width 9 height 4
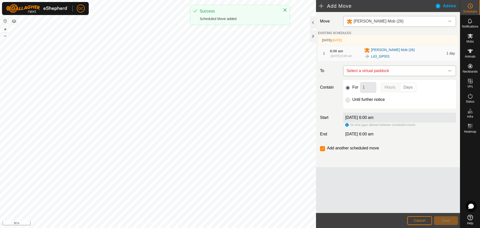
click at [396, 73] on span "Select a virtual paddock" at bounding box center [395, 71] width 100 height 10
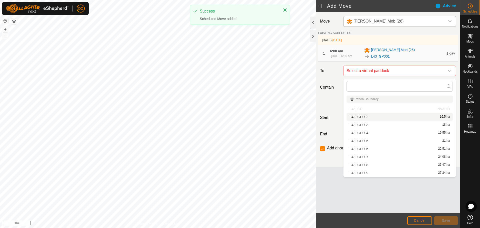
click at [386, 117] on li "L43_GP002 16.5 ha" at bounding box center [400, 117] width 106 height 8
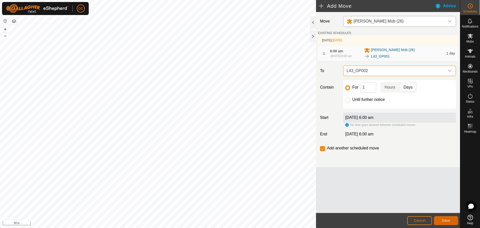
click at [445, 221] on span "Save" at bounding box center [446, 220] width 9 height 4
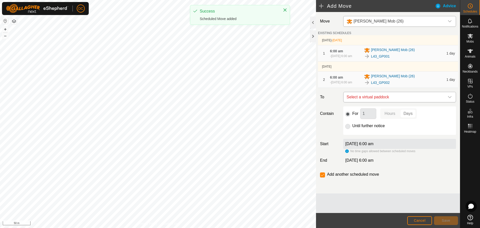
click at [406, 101] on span "Select a virtual paddock" at bounding box center [395, 97] width 100 height 10
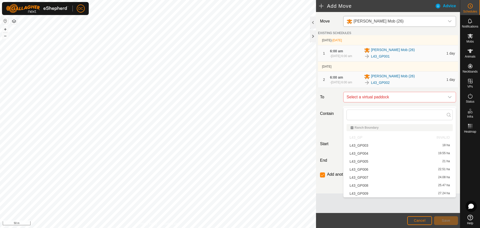
click at [393, 145] on li "L43_GP003 18 ha" at bounding box center [400, 146] width 106 height 8
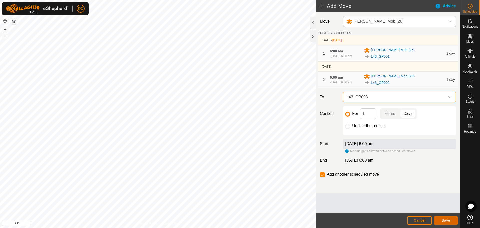
click at [449, 218] on span "Save" at bounding box center [446, 220] width 9 height 4
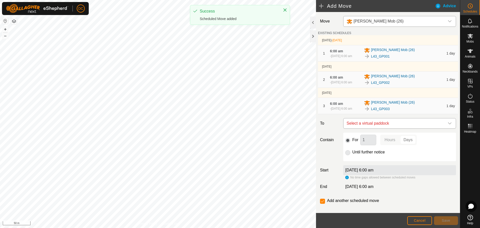
click at [398, 128] on span "Select a virtual paddock" at bounding box center [395, 123] width 100 height 10
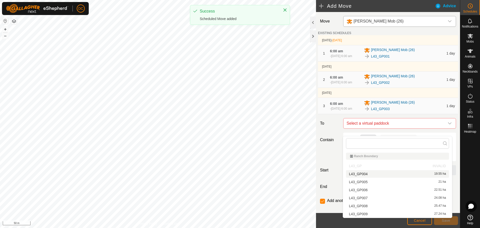
click at [392, 174] on li "L43_GP004 19.55 ha" at bounding box center [397, 174] width 103 height 8
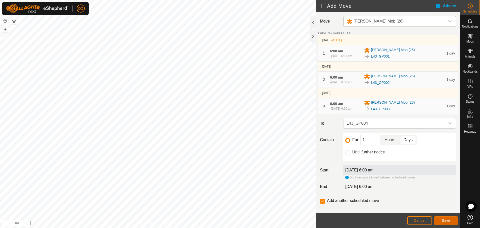
click at [445, 221] on span "Save" at bounding box center [446, 220] width 9 height 4
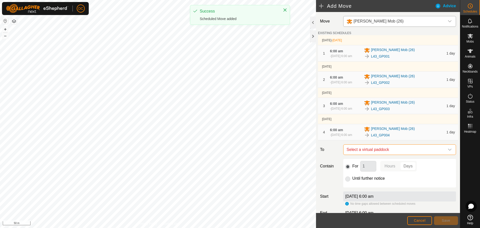
click at [396, 155] on span "Select a virtual paddock" at bounding box center [395, 150] width 100 height 10
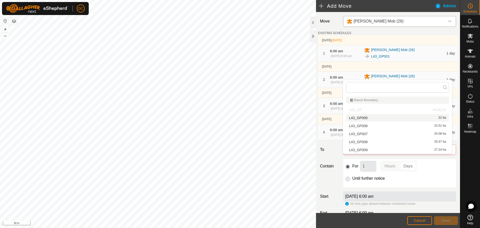
click at [381, 118] on li "L43_GP005 21 ha" at bounding box center [397, 118] width 103 height 8
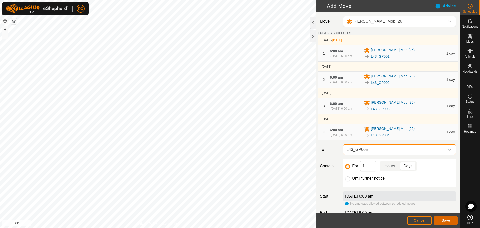
click at [446, 222] on span "Save" at bounding box center [446, 220] width 9 height 4
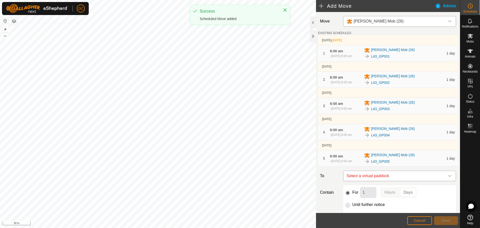
click at [396, 181] on span "Select a virtual paddock" at bounding box center [395, 176] width 100 height 10
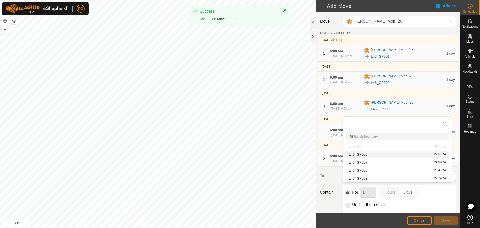
click at [385, 153] on li "L43_GP006 22.51 ha" at bounding box center [397, 155] width 103 height 8
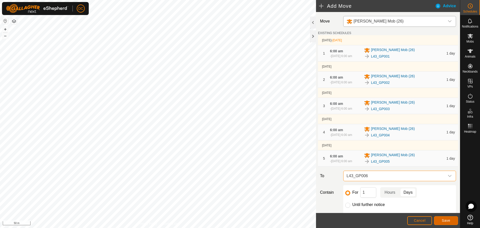
click at [441, 220] on button "Save" at bounding box center [446, 220] width 24 height 9
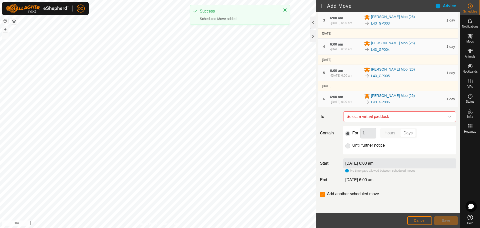
scroll to position [99, 0]
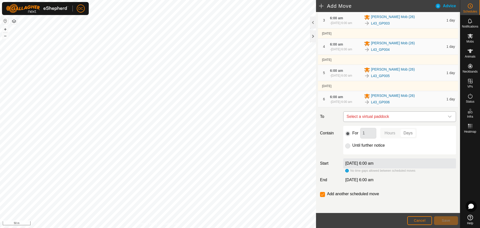
click at [392, 117] on span "Select a virtual paddock" at bounding box center [395, 117] width 100 height 10
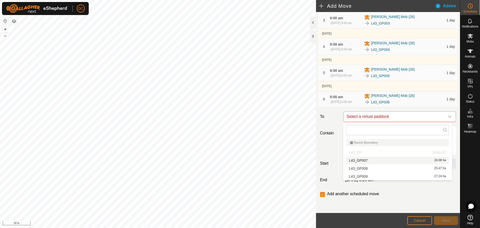
click at [387, 161] on li "L43_GP007 24.08 ha" at bounding box center [397, 161] width 103 height 8
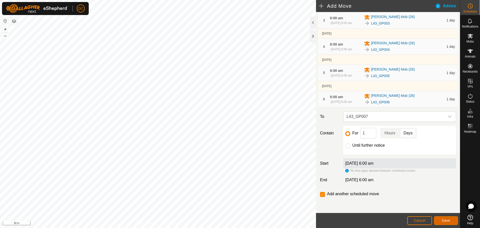
click at [443, 219] on span "Save" at bounding box center [446, 220] width 9 height 4
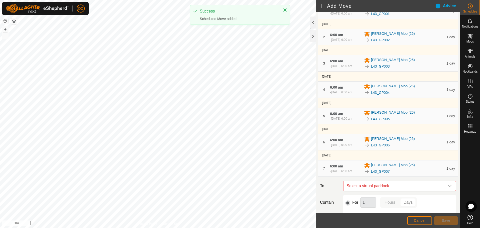
scroll to position [100, 0]
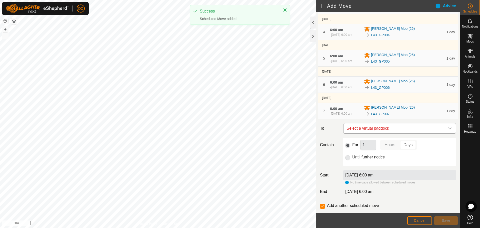
click at [388, 133] on span "Select a virtual paddock" at bounding box center [395, 128] width 100 height 10
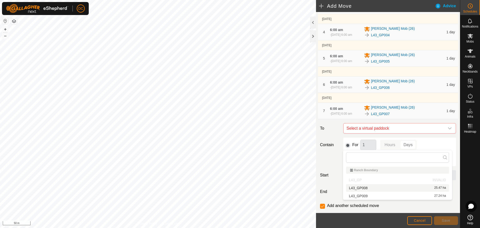
click at [388, 188] on li "L43_GP008 25.47 ha" at bounding box center [397, 188] width 103 height 8
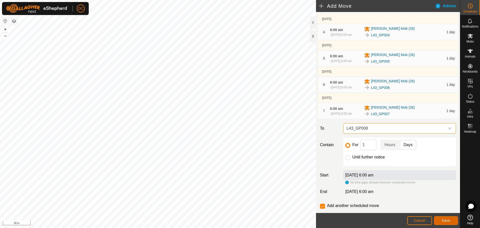
click at [448, 220] on span "Save" at bounding box center [446, 220] width 9 height 4
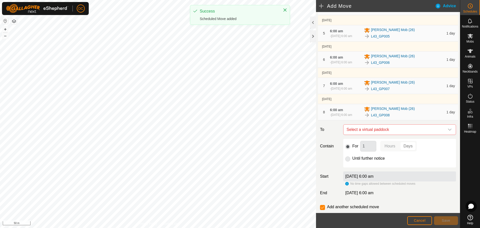
scroll to position [156, 0]
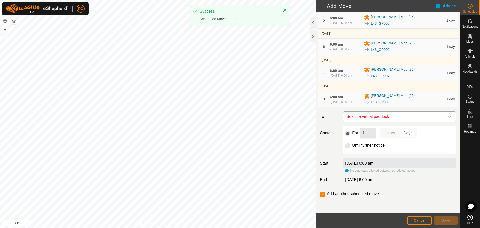
click at [394, 116] on span "Select a virtual paddock" at bounding box center [395, 117] width 100 height 10
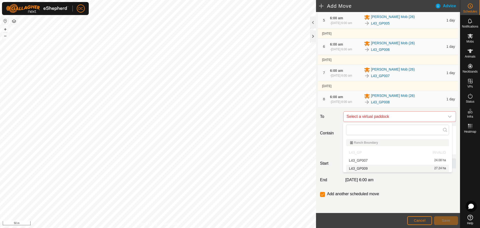
click at [395, 169] on li "L43_GP009 27.24 ha" at bounding box center [397, 169] width 103 height 8
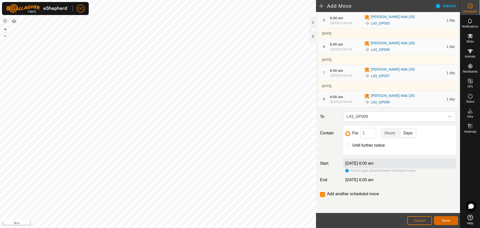
click at [444, 220] on span "Save" at bounding box center [446, 220] width 9 height 4
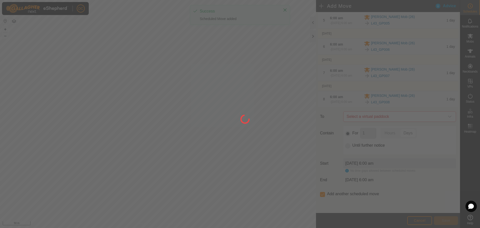
scroll to position [0, 0]
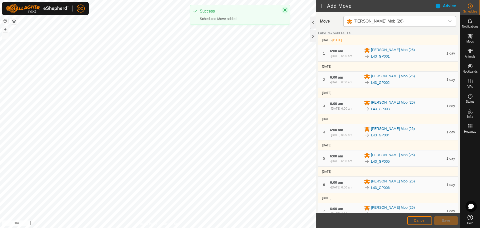
click at [285, 11] on icon "Close" at bounding box center [285, 10] width 4 height 4
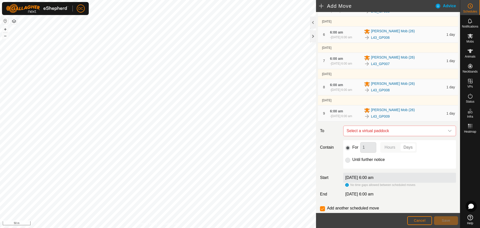
scroll to position [185, 0]
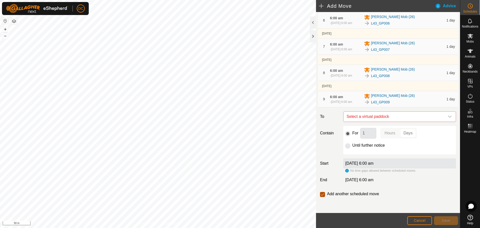
click at [322, 195] on input "checkbox" at bounding box center [322, 194] width 5 height 5
checkbox input "false"
click at [414, 221] on button "Cancel" at bounding box center [419, 220] width 25 height 9
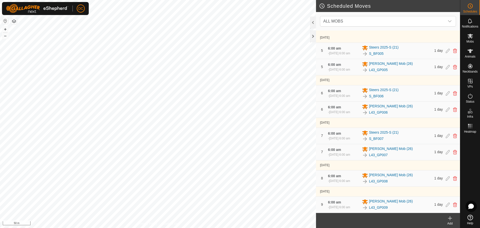
scroll to position [204, 0]
click at [446, 134] on icon at bounding box center [448, 136] width 4 height 5
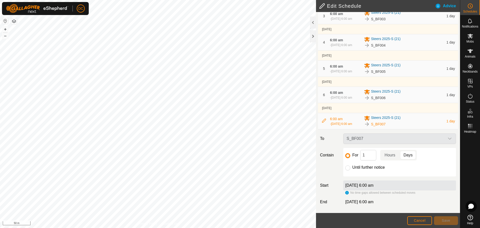
scroll to position [106, 0]
click at [347, 168] on input "Until further notice" at bounding box center [347, 167] width 5 height 5
radio input "true"
click at [448, 222] on span "Save" at bounding box center [446, 220] width 9 height 4
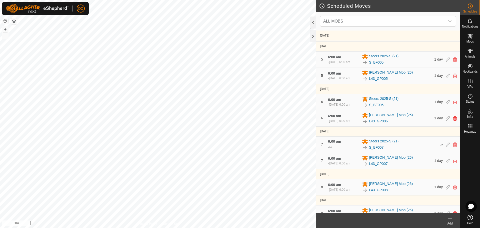
scroll to position [202, 0]
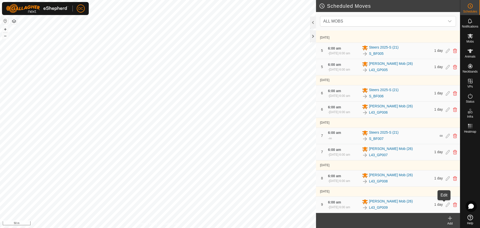
click at [446, 204] on icon at bounding box center [448, 204] width 4 height 5
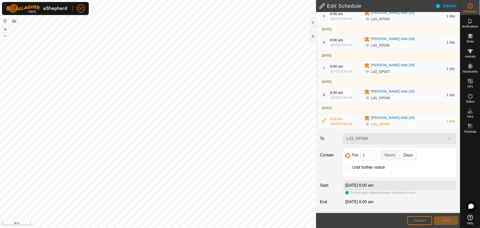
scroll to position [163, 0]
click at [348, 168] on input "Until further notice" at bounding box center [347, 167] width 5 height 5
radio input "true"
click at [444, 220] on span "Save" at bounding box center [446, 220] width 9 height 4
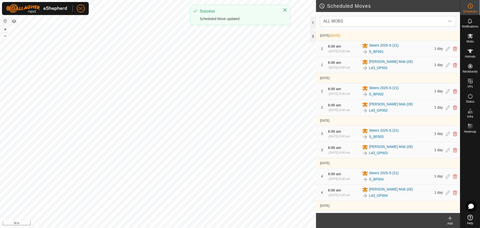
click at [451, 220] on icon at bounding box center [450, 218] width 6 height 6
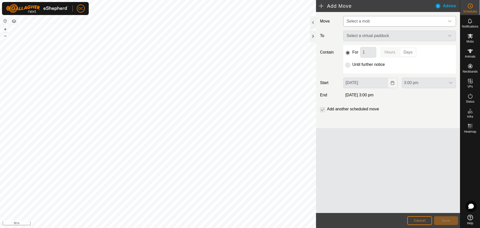
click at [364, 22] on span "Select a mob" at bounding box center [358, 21] width 23 height 4
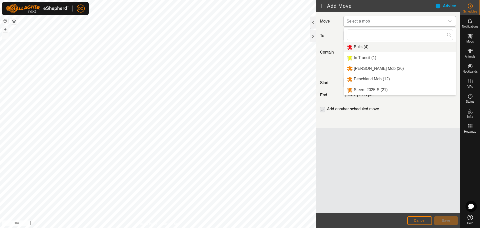
click at [367, 46] on li "Bulls (4)" at bounding box center [400, 47] width 112 height 10
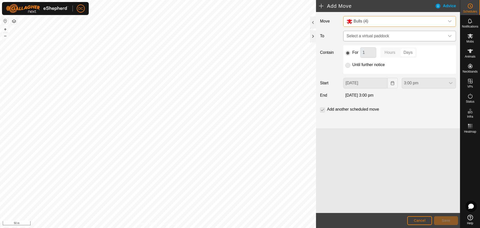
click at [370, 35] on span "Select a virtual paddock" at bounding box center [395, 36] width 100 height 10
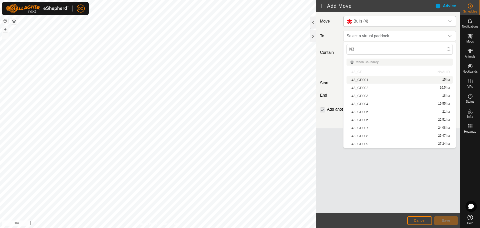
type input "l43"
click at [376, 80] on li "L43_GP001 15 ha" at bounding box center [400, 80] width 106 height 8
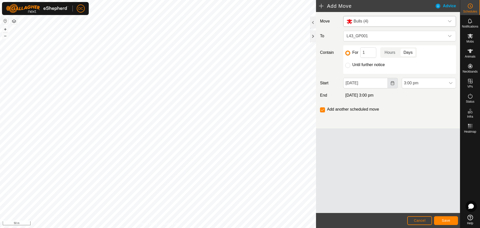
click at [394, 85] on button "Choose Date" at bounding box center [393, 83] width 10 height 11
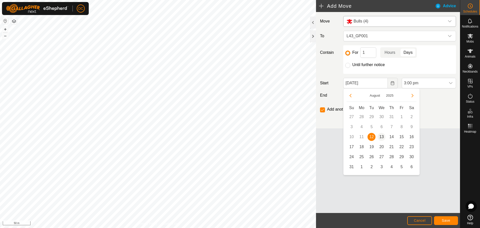
click at [380, 137] on span "13" at bounding box center [382, 137] width 8 height 8
type input "[DATE]"
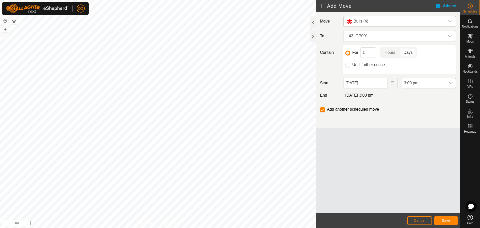
click at [418, 83] on span "3:00 pm" at bounding box center [424, 83] width 44 height 10
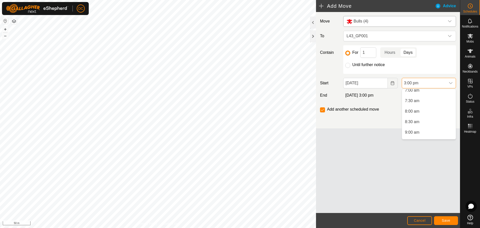
scroll to position [123, 0]
click at [412, 97] on li "6:00 am" at bounding box center [429, 97] width 54 height 10
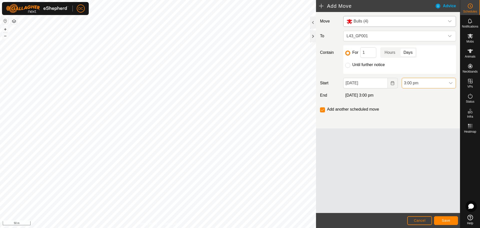
scroll to position [275, 0]
click at [446, 219] on span "Save" at bounding box center [446, 220] width 9 height 4
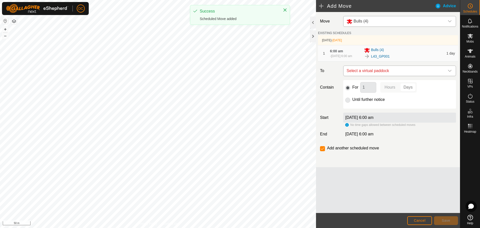
click at [386, 74] on span "Select a virtual paddock" at bounding box center [395, 71] width 100 height 10
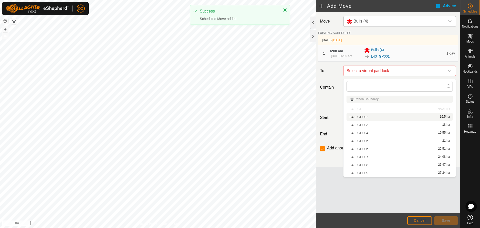
click at [381, 116] on li "L43_GP002 16.5 ha" at bounding box center [400, 117] width 106 height 8
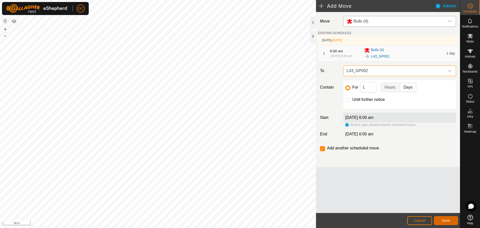
click at [445, 222] on span "Save" at bounding box center [446, 220] width 9 height 4
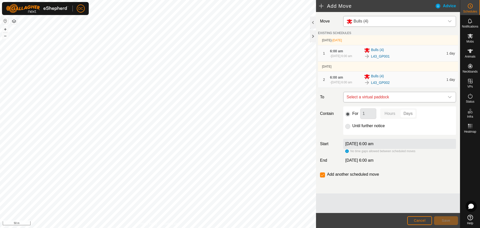
click at [385, 102] on span "Select a virtual paddock" at bounding box center [395, 97] width 100 height 10
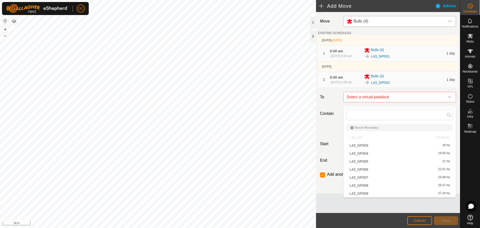
click at [381, 144] on li "L43_GP003 18 ha" at bounding box center [400, 146] width 106 height 8
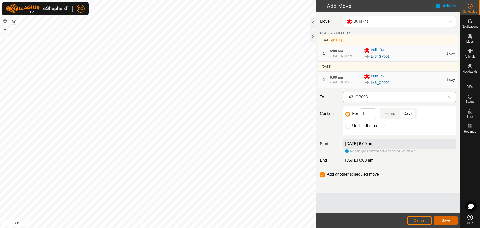
click at [444, 221] on span "Save" at bounding box center [446, 220] width 9 height 4
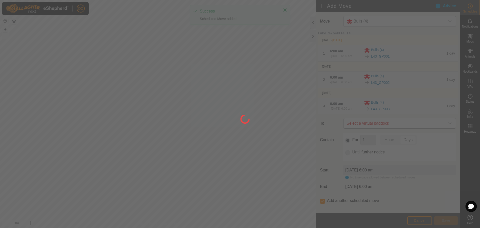
click at [388, 128] on span "Select a virtual paddock" at bounding box center [395, 123] width 100 height 10
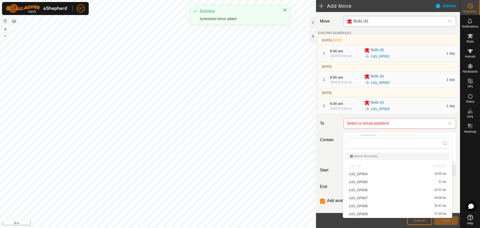
click at [390, 173] on li "L43_GP004 19.55 ha" at bounding box center [397, 174] width 103 height 8
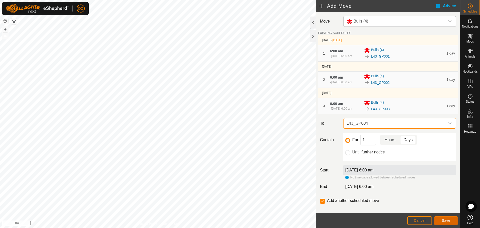
click at [445, 222] on span "Save" at bounding box center [446, 220] width 9 height 4
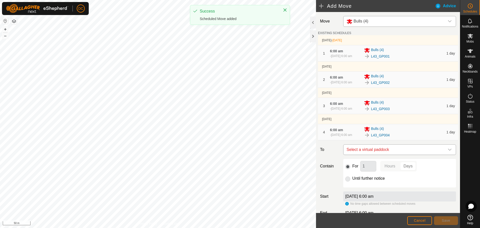
click at [396, 155] on span "Select a virtual paddock" at bounding box center [395, 150] width 100 height 10
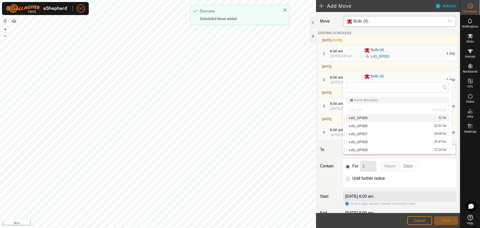
click at [378, 118] on li "L43_GP005 21 ha" at bounding box center [397, 118] width 103 height 8
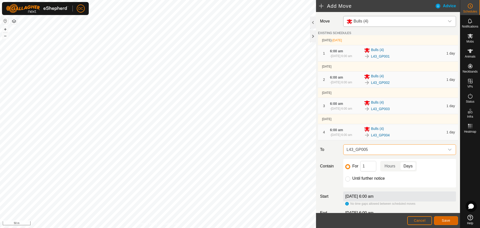
click at [443, 219] on span "Save" at bounding box center [446, 220] width 9 height 4
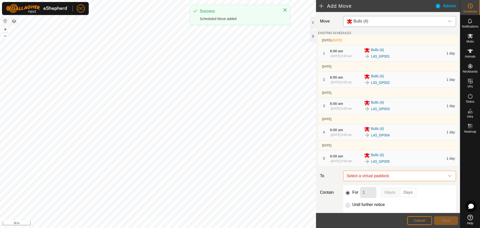
click at [393, 181] on span "Select a virtual paddock" at bounding box center [395, 176] width 100 height 10
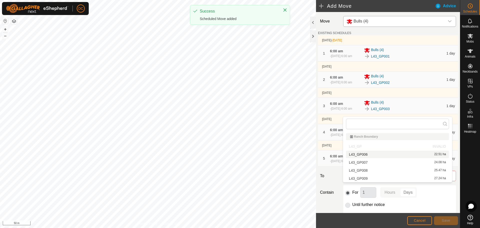
click at [378, 155] on li "L43_GP006 22.51 ha" at bounding box center [397, 155] width 103 height 8
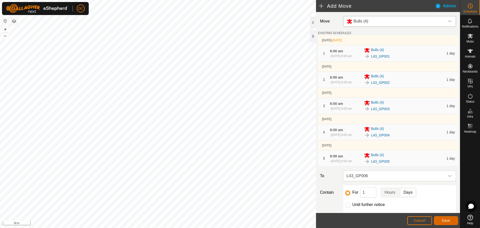
click at [444, 220] on span "Save" at bounding box center [446, 220] width 9 height 4
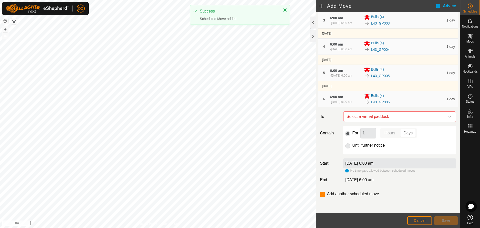
scroll to position [99, 0]
click at [388, 116] on span "Select a virtual paddock" at bounding box center [395, 117] width 100 height 10
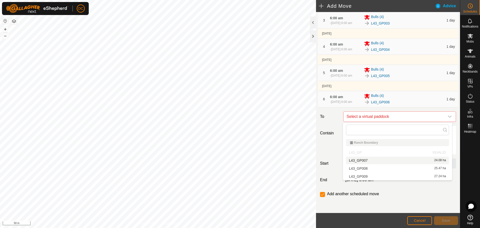
click at [384, 160] on li "L43_GP007 24.08 ha" at bounding box center [397, 161] width 103 height 8
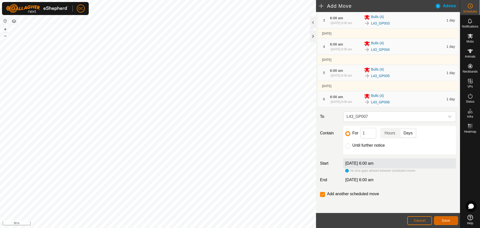
click at [442, 218] on button "Save" at bounding box center [446, 220] width 24 height 9
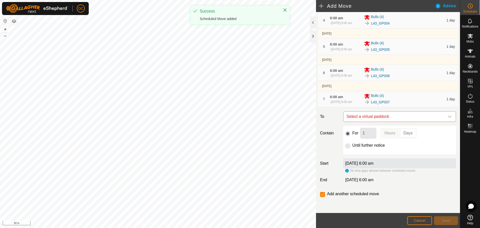
scroll to position [128, 0]
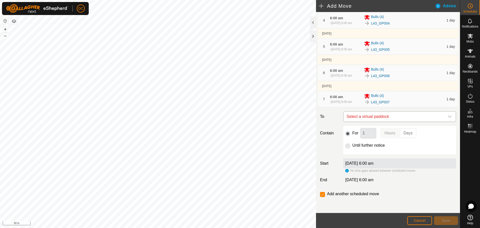
click at [385, 116] on span "Select a virtual paddock" at bounding box center [395, 117] width 100 height 10
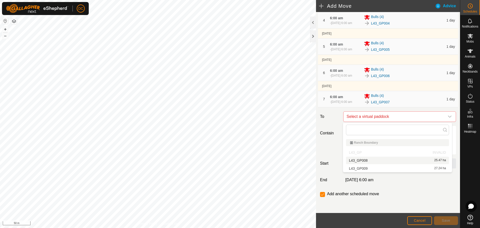
click at [388, 160] on li "L43_GP008 25.47 ha" at bounding box center [397, 161] width 103 height 8
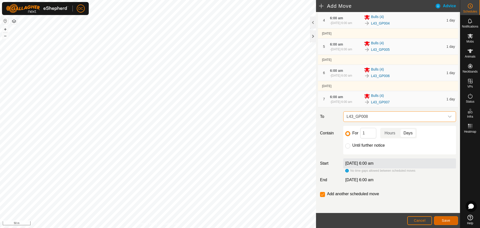
click at [448, 220] on span "Save" at bounding box center [446, 220] width 9 height 4
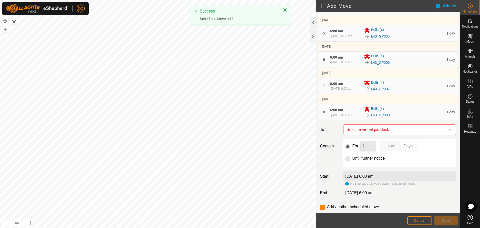
scroll to position [156, 0]
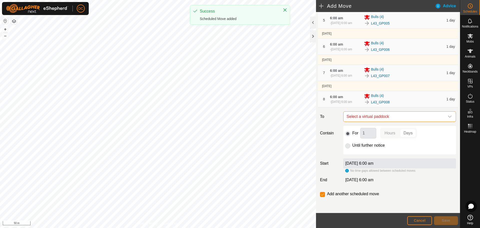
click at [383, 118] on span "Select a virtual paddock" at bounding box center [395, 117] width 100 height 10
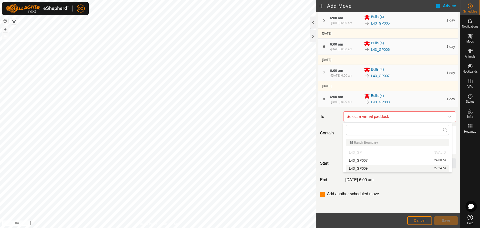
click at [379, 168] on li "L43_GP009 27.24 ha" at bounding box center [397, 169] width 103 height 8
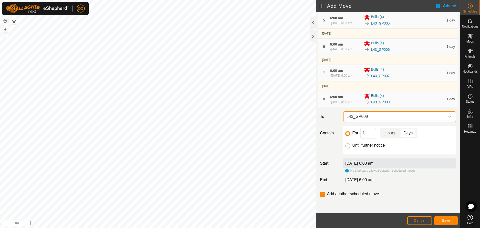
click at [348, 147] on input "Until further notice" at bounding box center [347, 145] width 5 height 5
radio input "true"
checkbox input "false"
click at [447, 219] on span "Save" at bounding box center [446, 220] width 9 height 4
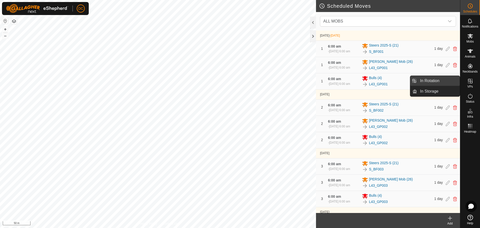
click at [443, 81] on link "In Rotation" at bounding box center [438, 81] width 43 height 10
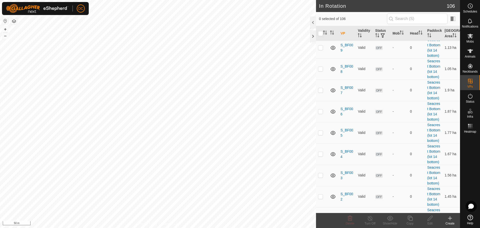
scroll to position [1700, 0]
